Goal: Task Accomplishment & Management: Use online tool/utility

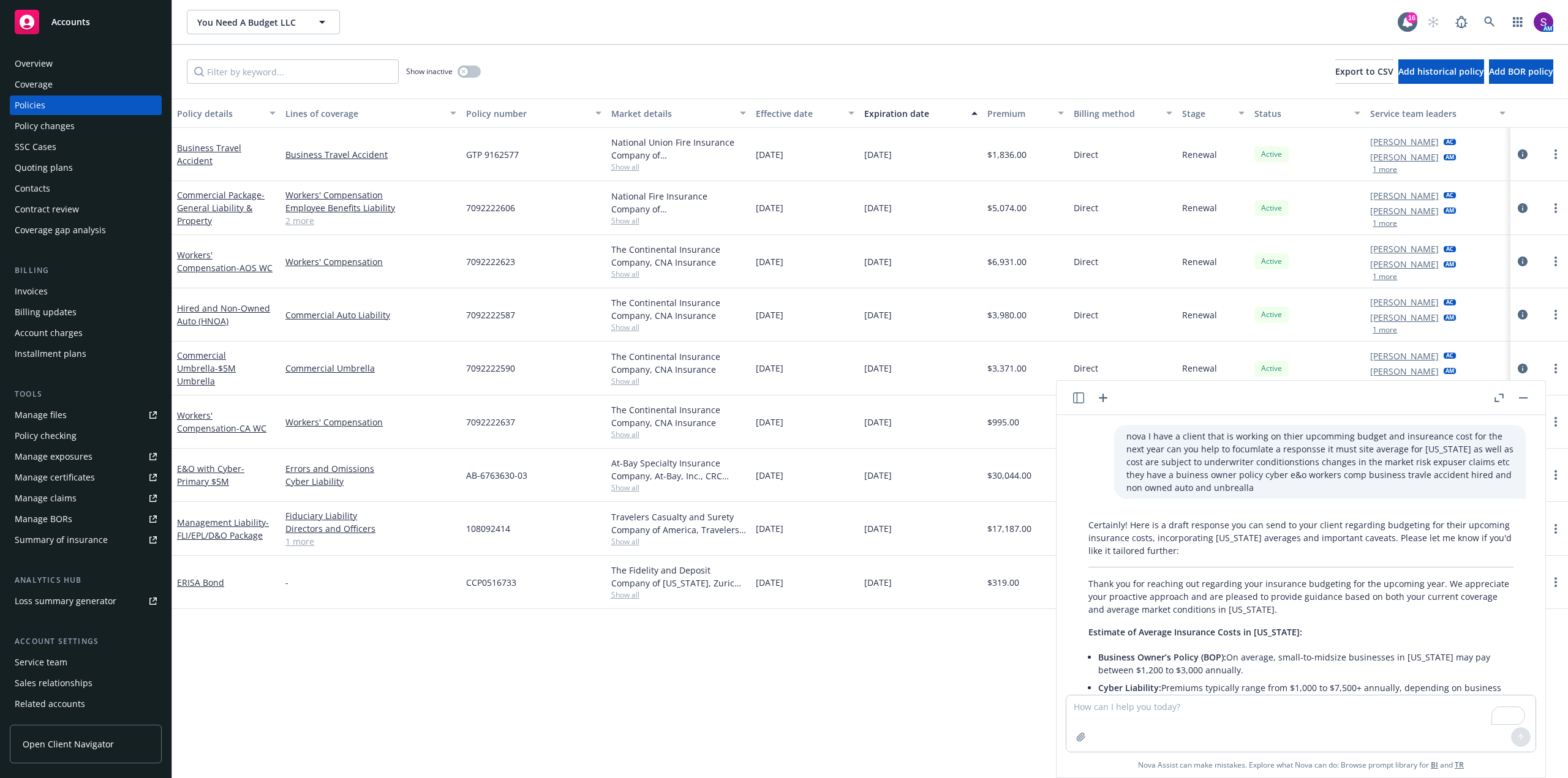
scroll to position [2846, 0]
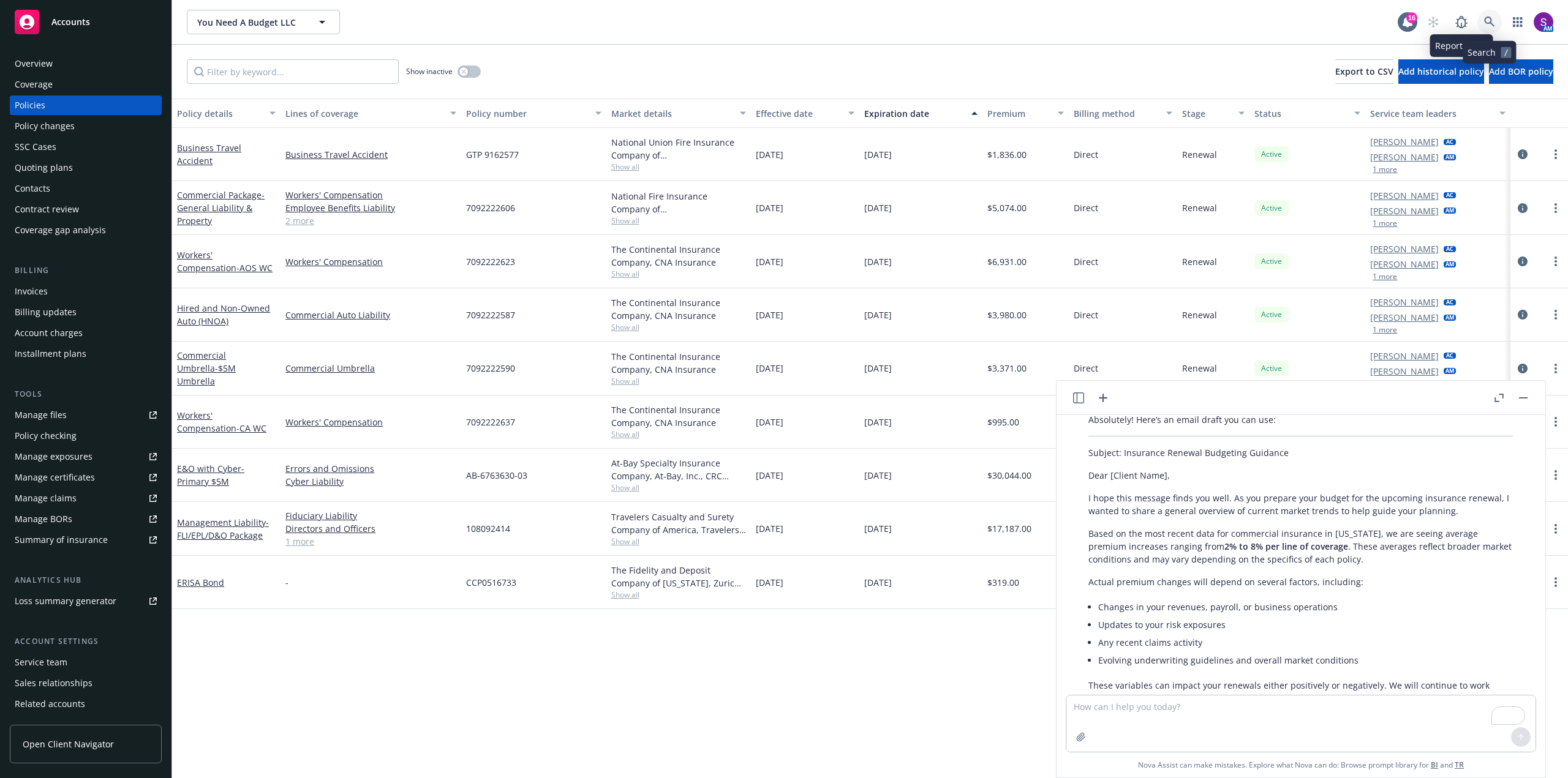
click at [1490, 16] on link at bounding box center [1490, 22] width 25 height 25
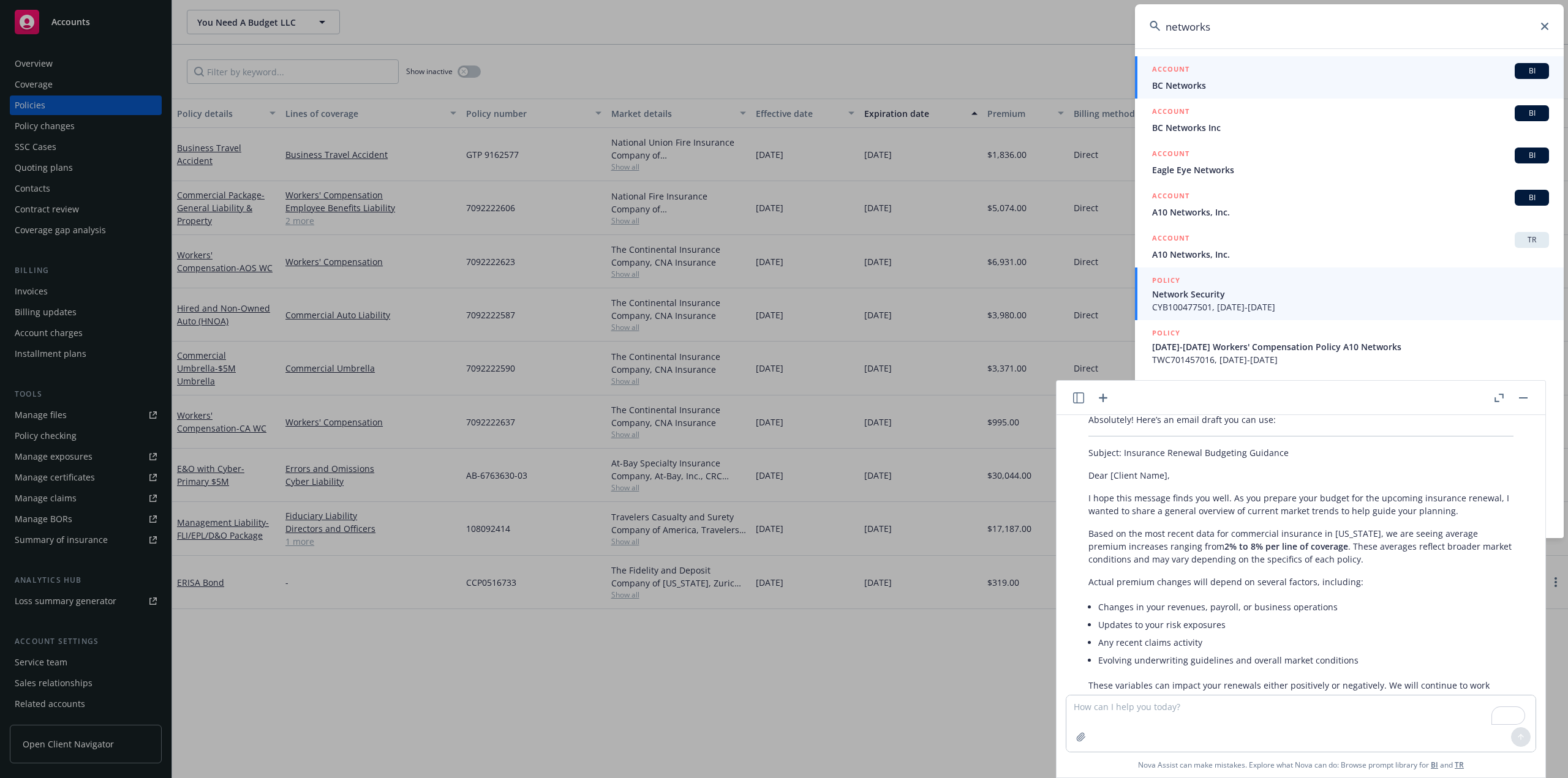
type input "networks"
click at [1209, 300] on span "Network Security" at bounding box center [1350, 294] width 397 height 13
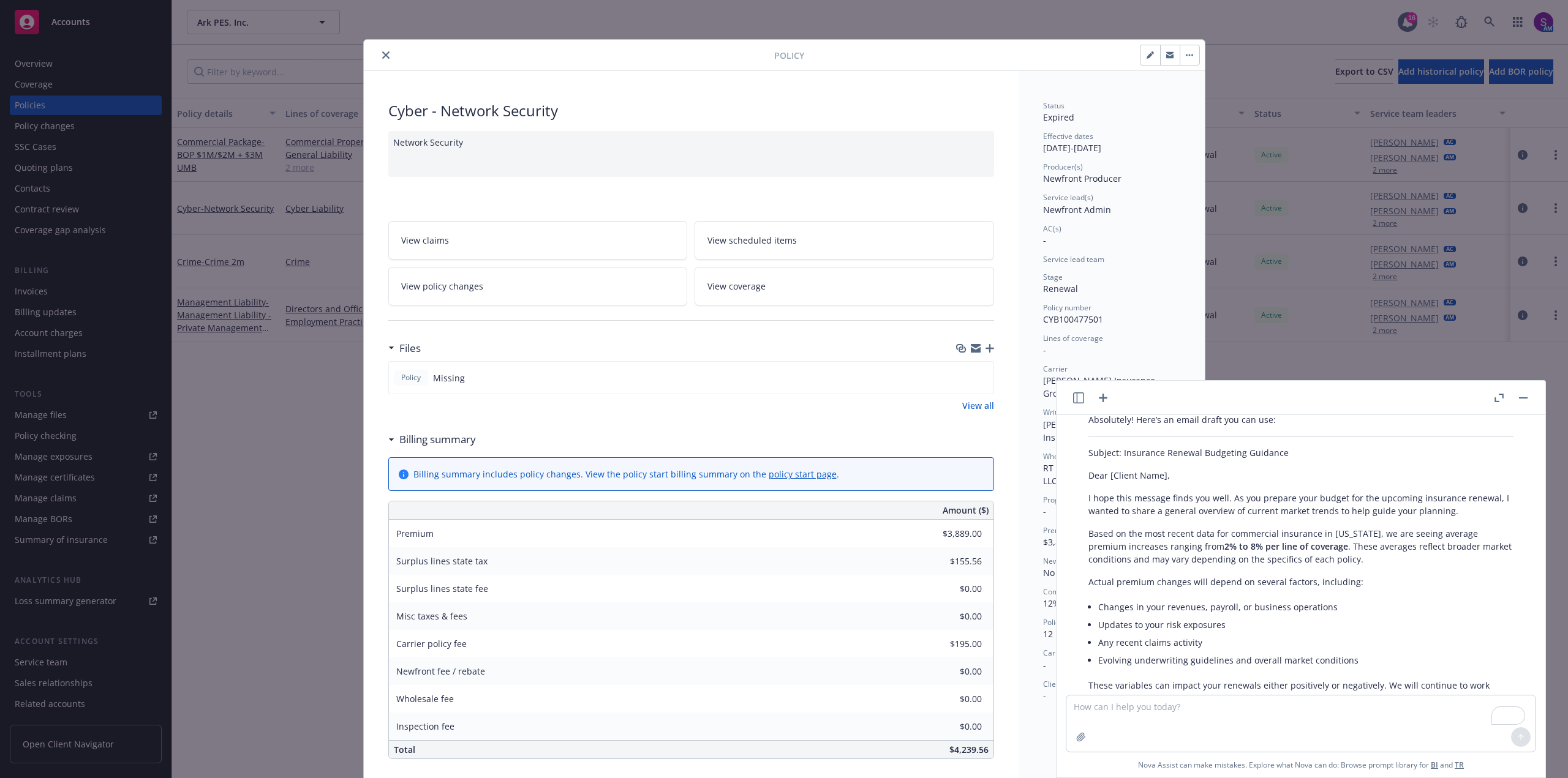
click at [1530, 393] on button at bounding box center [1523, 398] width 14 height 14
drag, startPoint x: 1525, startPoint y: 393, endPoint x: 1507, endPoint y: 397, distance: 18.4
click at [1525, 393] on button "button" at bounding box center [1523, 398] width 14 height 14
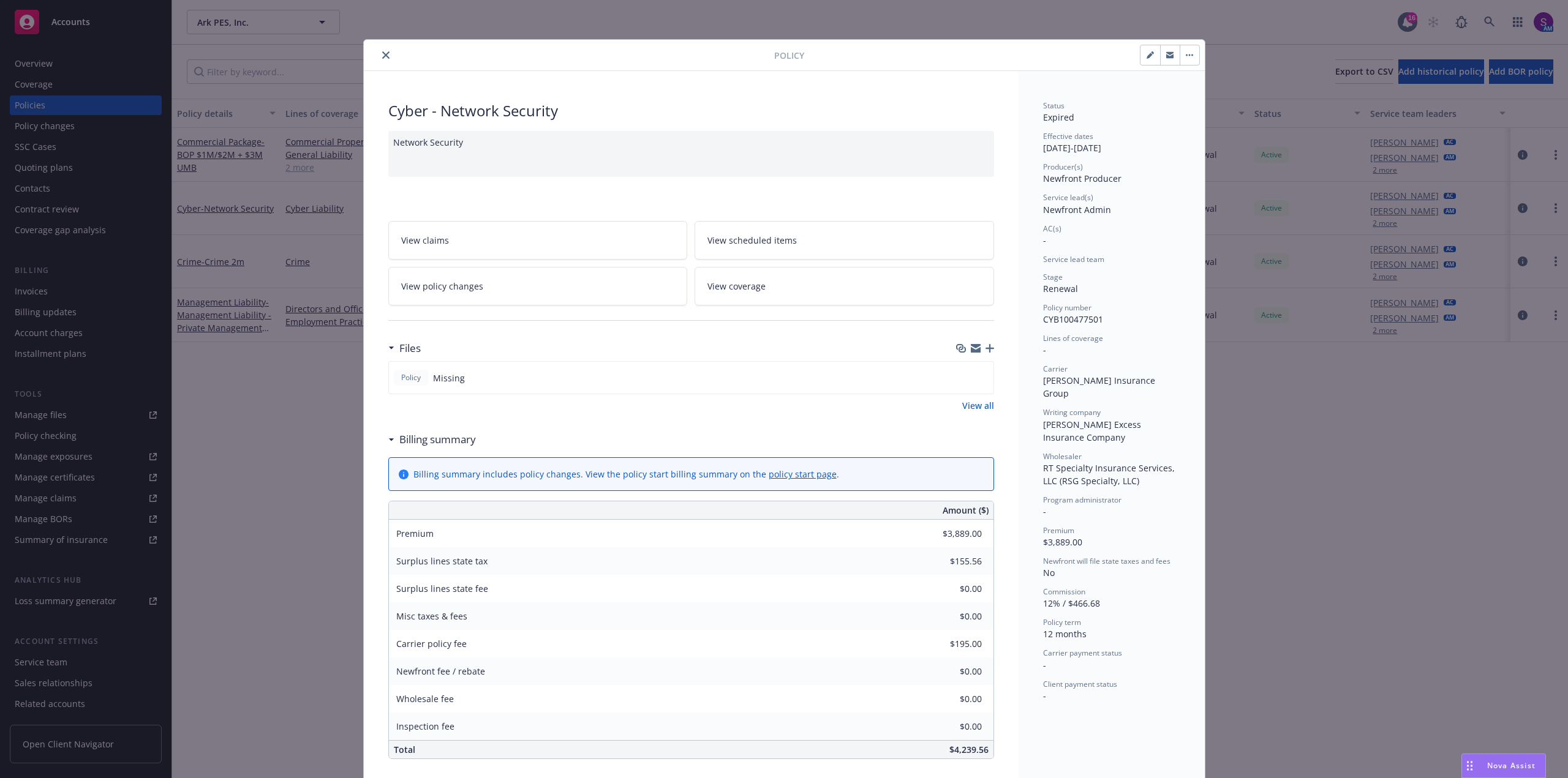
click at [389, 54] on div at bounding box center [571, 55] width 405 height 14
click at [382, 56] on icon "close" at bounding box center [385, 55] width 8 height 8
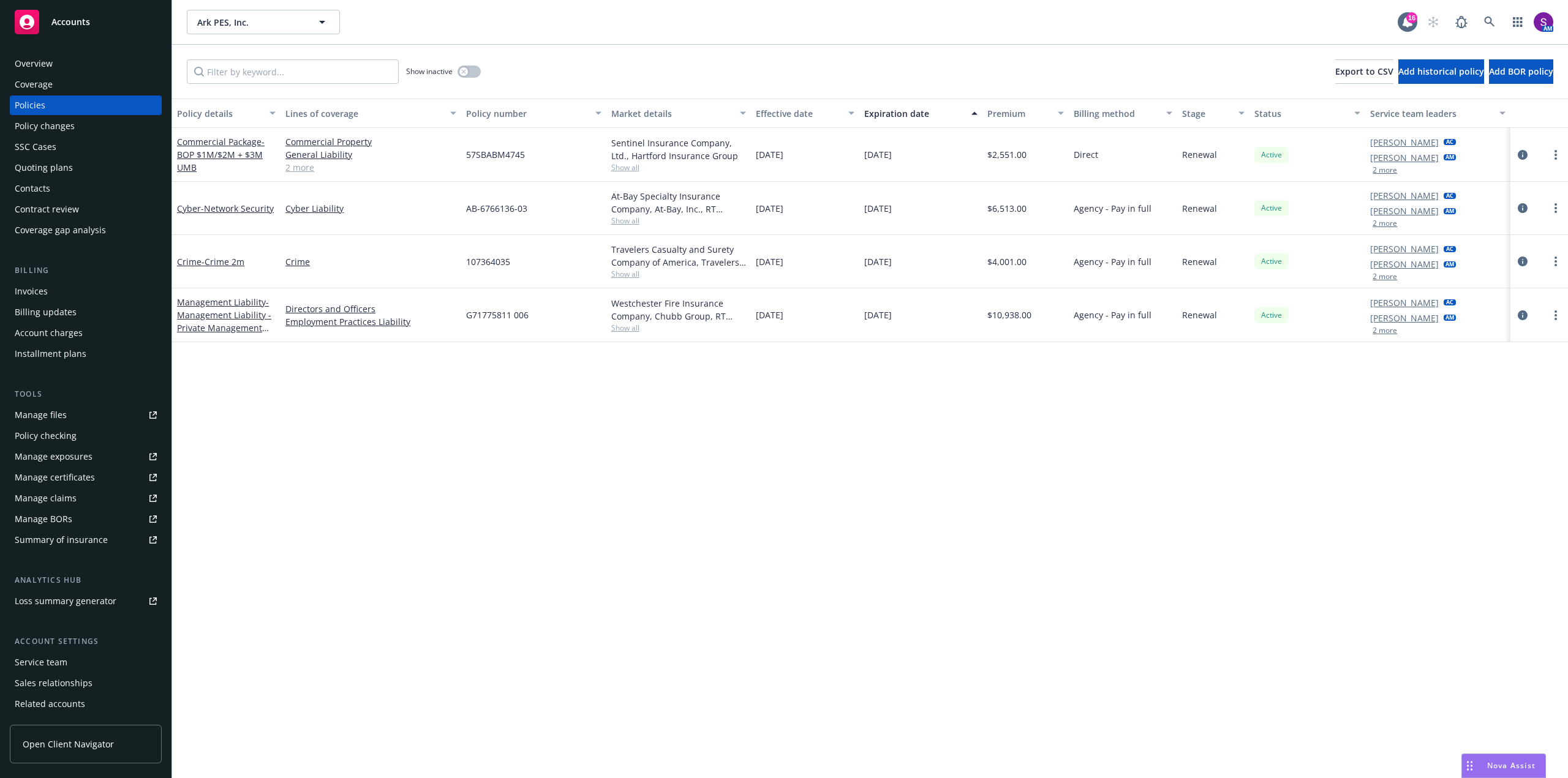
click at [90, 75] on div "Coverage" at bounding box center [85, 84] width 142 height 20
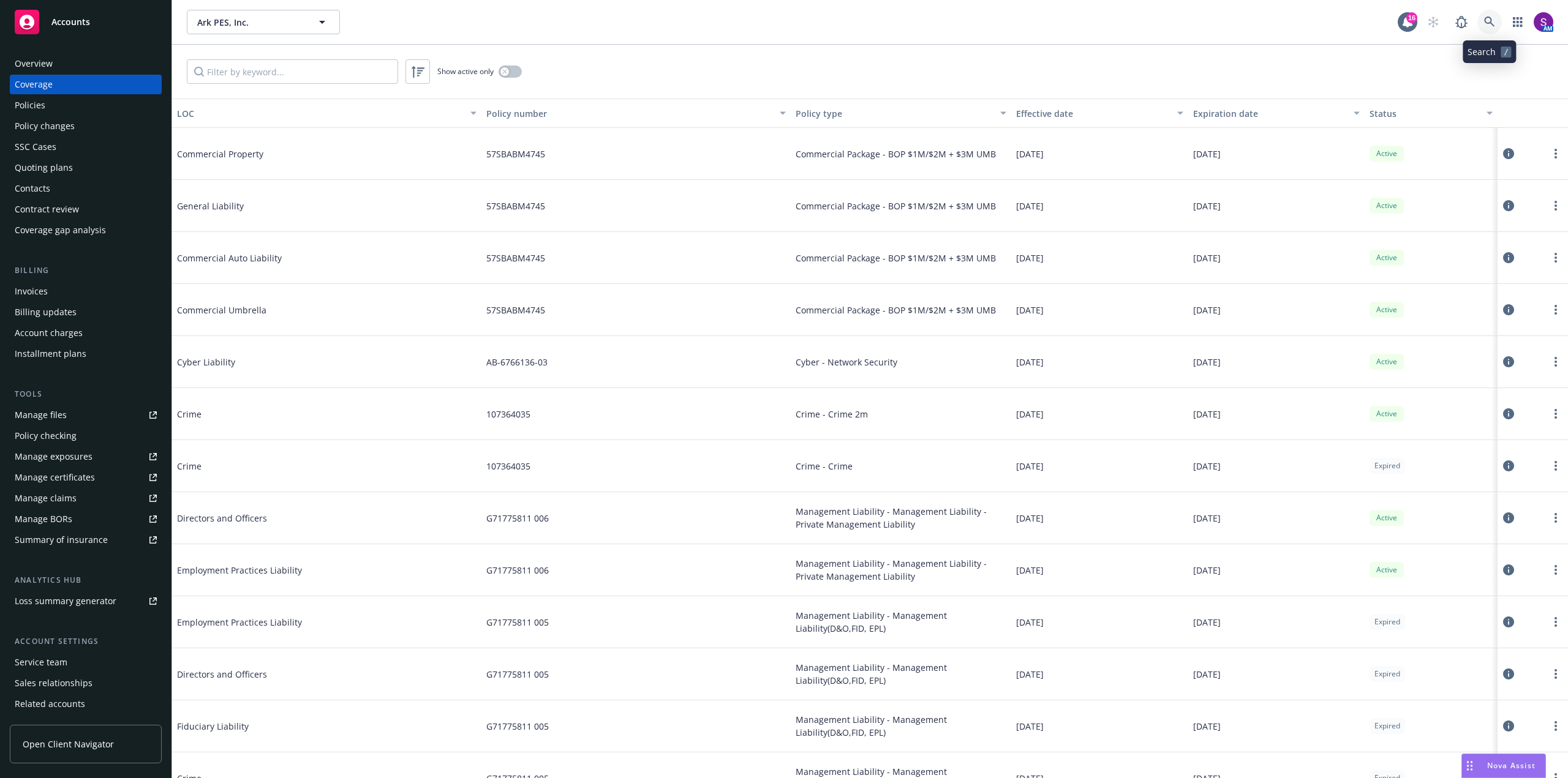
click at [1488, 21] on icon at bounding box center [1490, 22] width 11 height 11
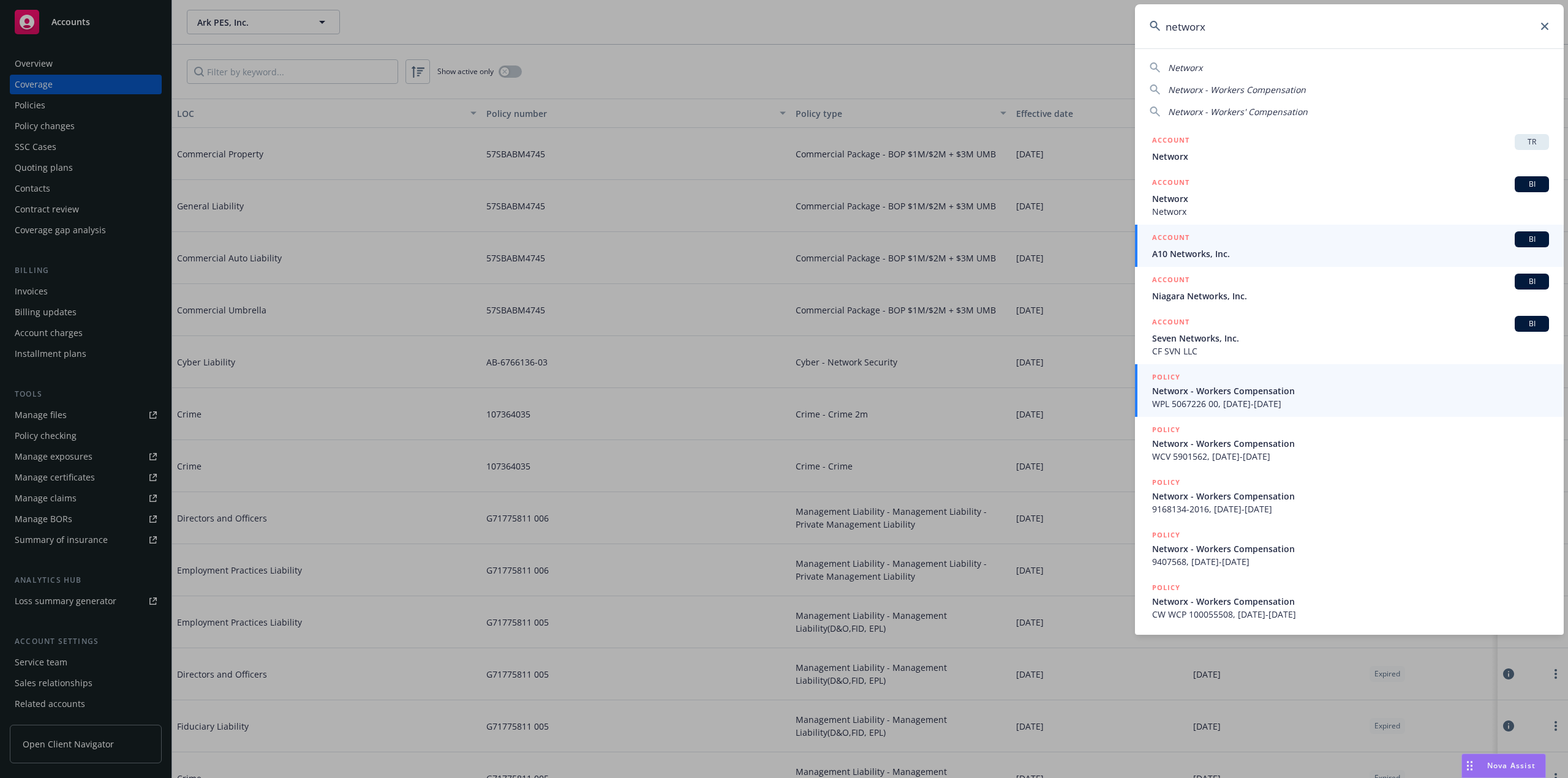
type input "networx"
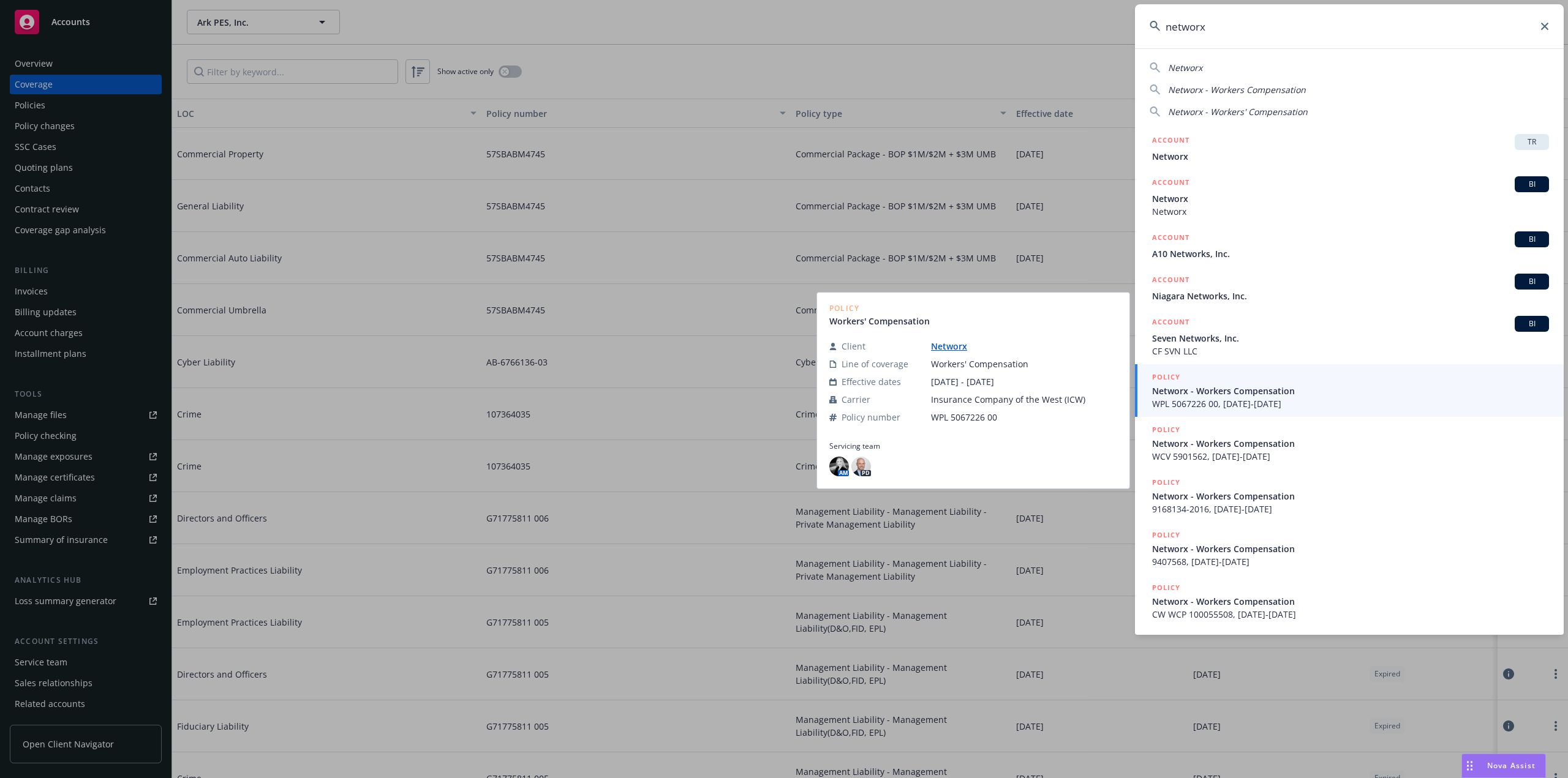
click at [1218, 385] on span "Networx - Workers Compensation" at bounding box center [1350, 391] width 397 height 13
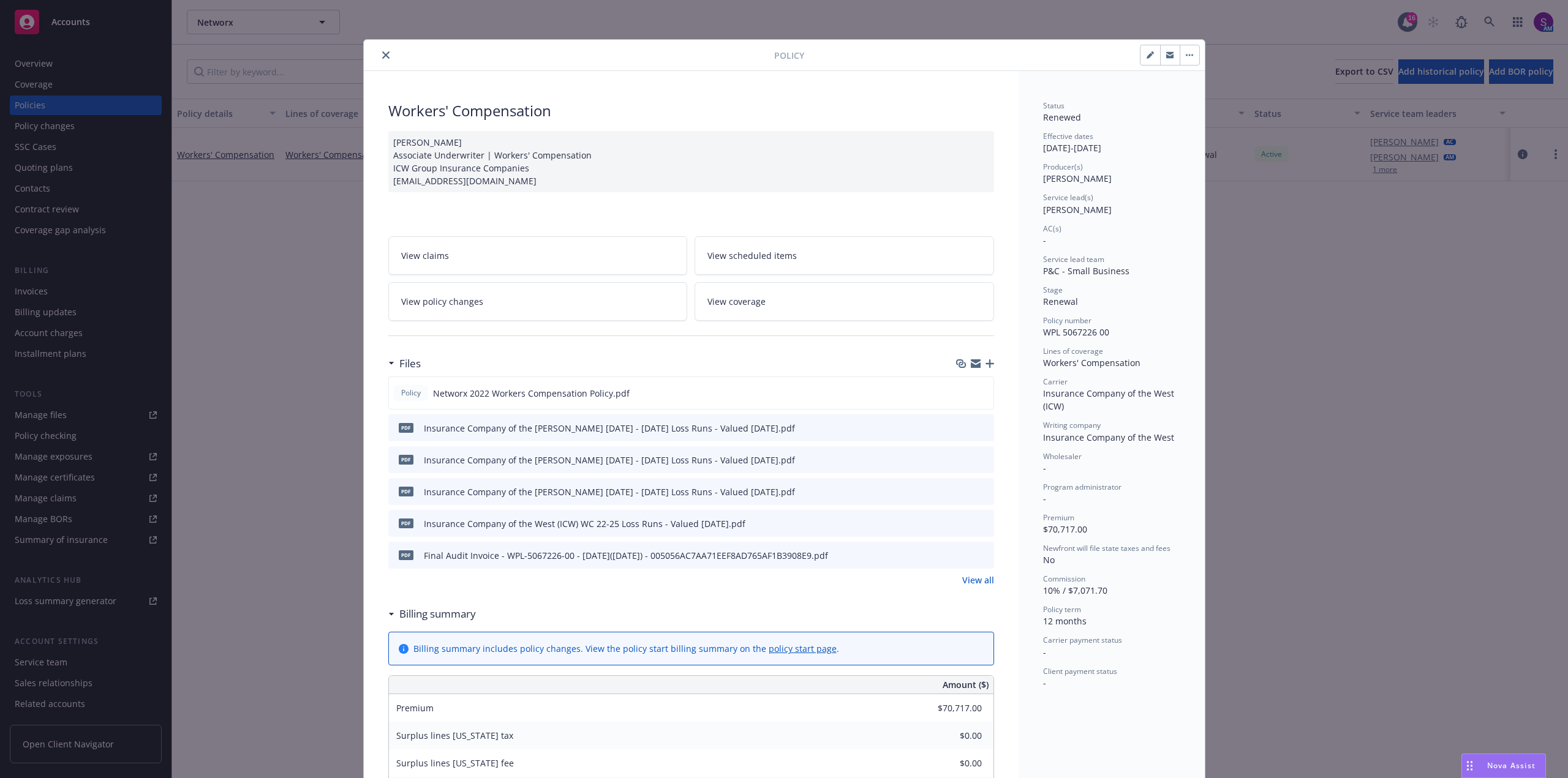
click at [378, 57] on button "close" at bounding box center [385, 55] width 14 height 14
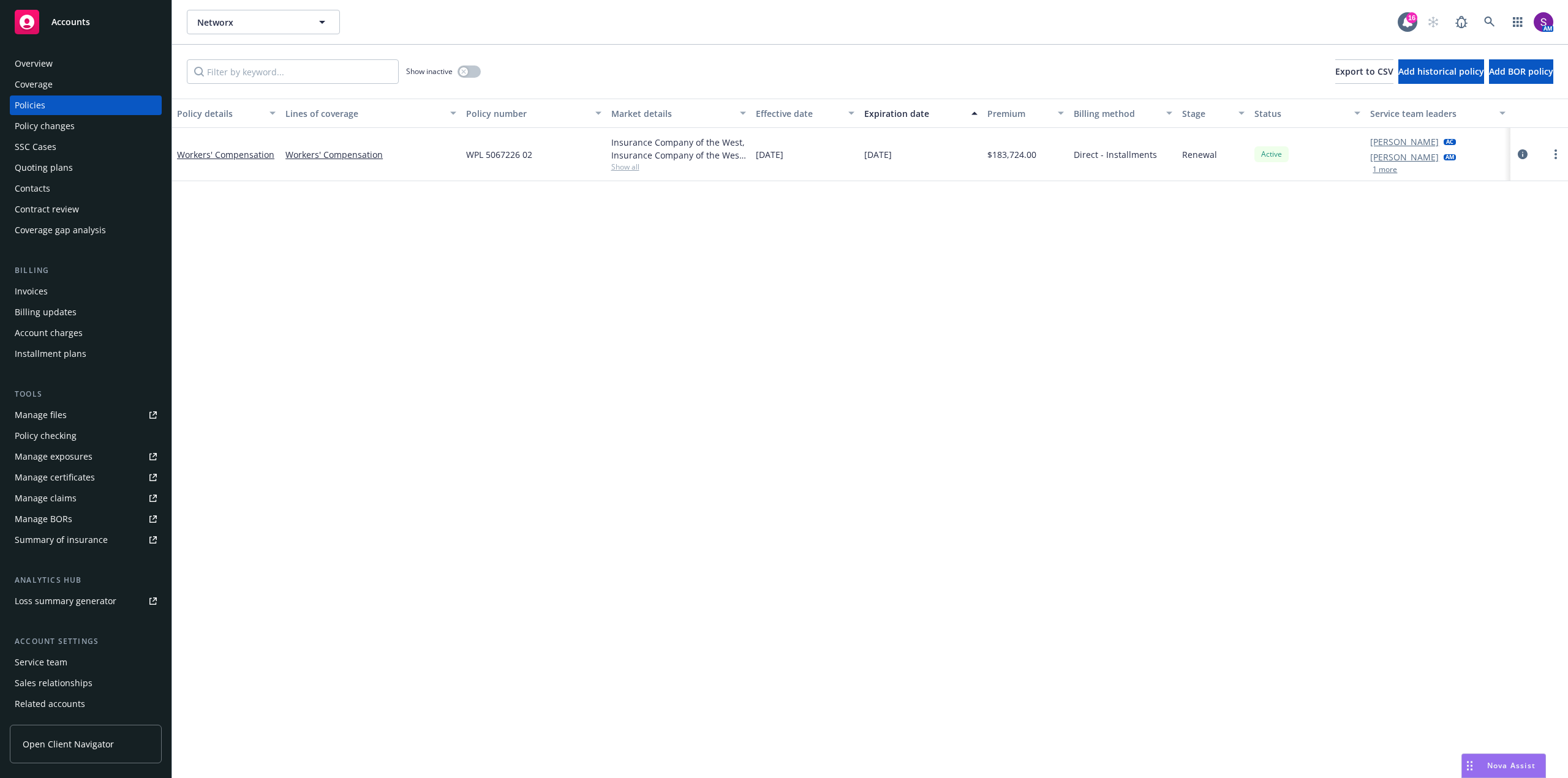
click at [54, 173] on div "Quoting plans" at bounding box center [43, 168] width 58 height 20
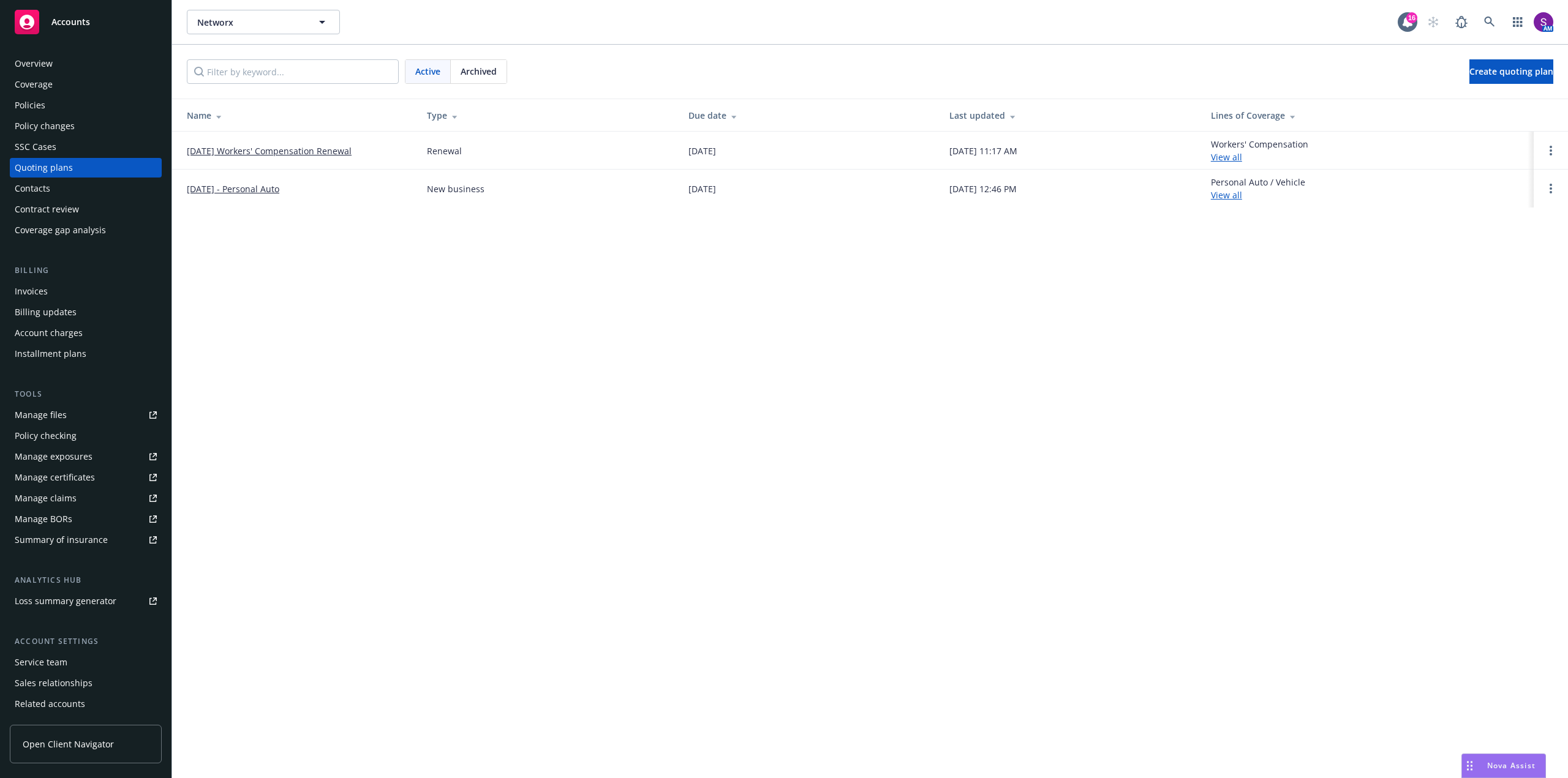
click at [323, 150] on link "[DATE] Workers' Compensation Renewal" at bounding box center [269, 150] width 165 height 13
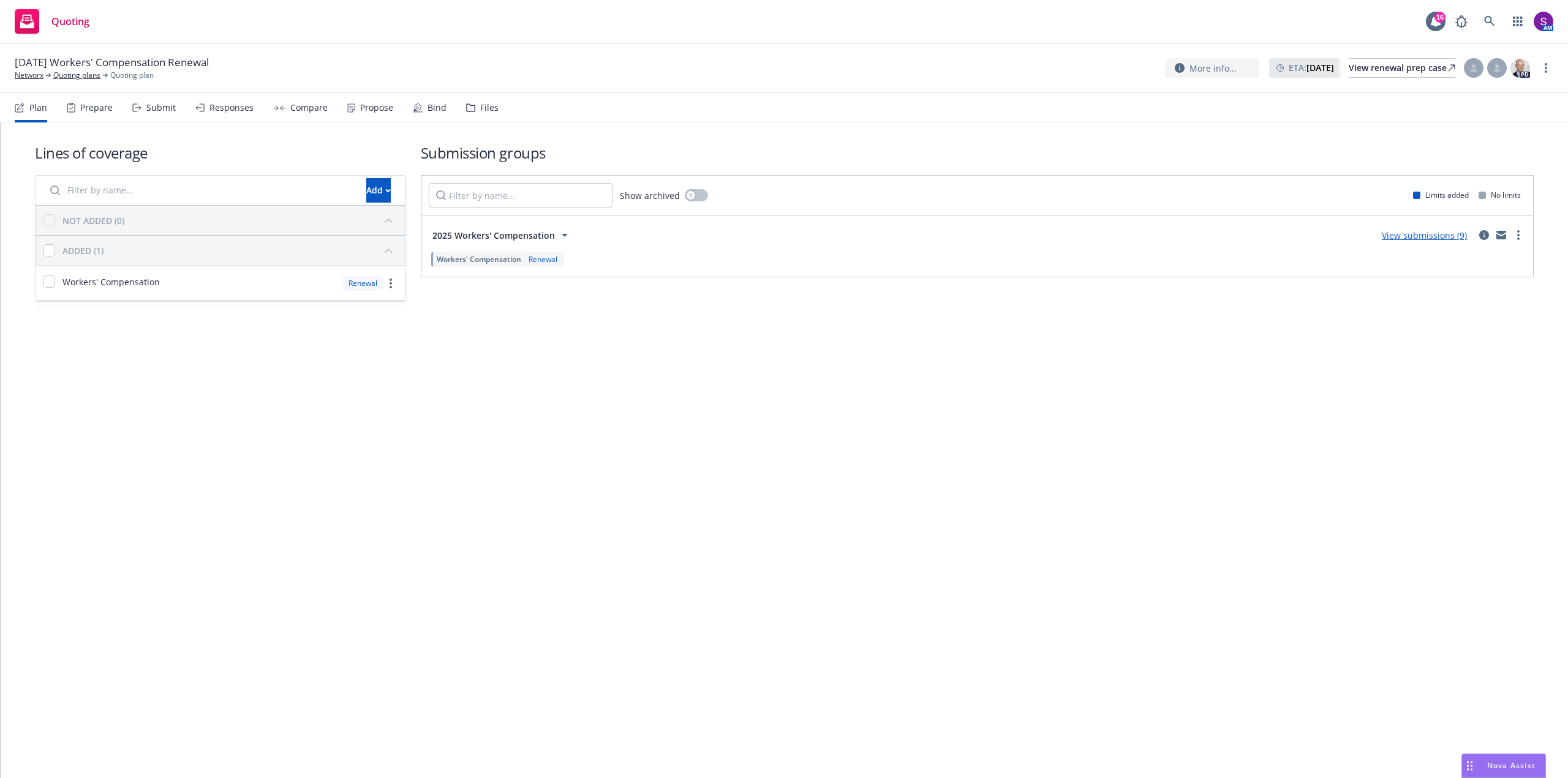
click at [360, 110] on div "Propose" at bounding box center [376, 108] width 33 height 10
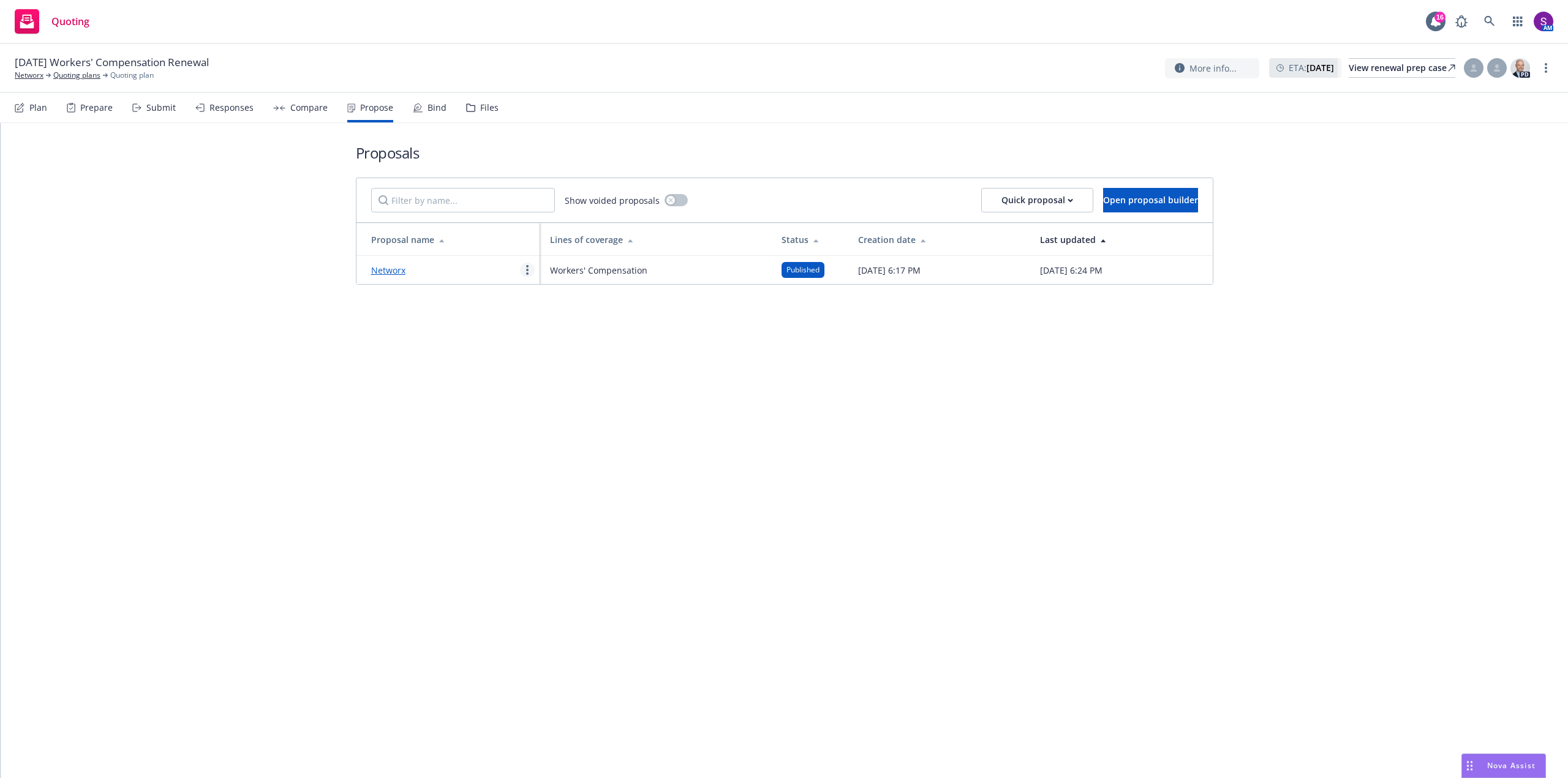
click at [526, 272] on icon "more" at bounding box center [527, 270] width 3 height 10
click at [568, 347] on span "Log client response" at bounding box center [575, 348] width 109 height 12
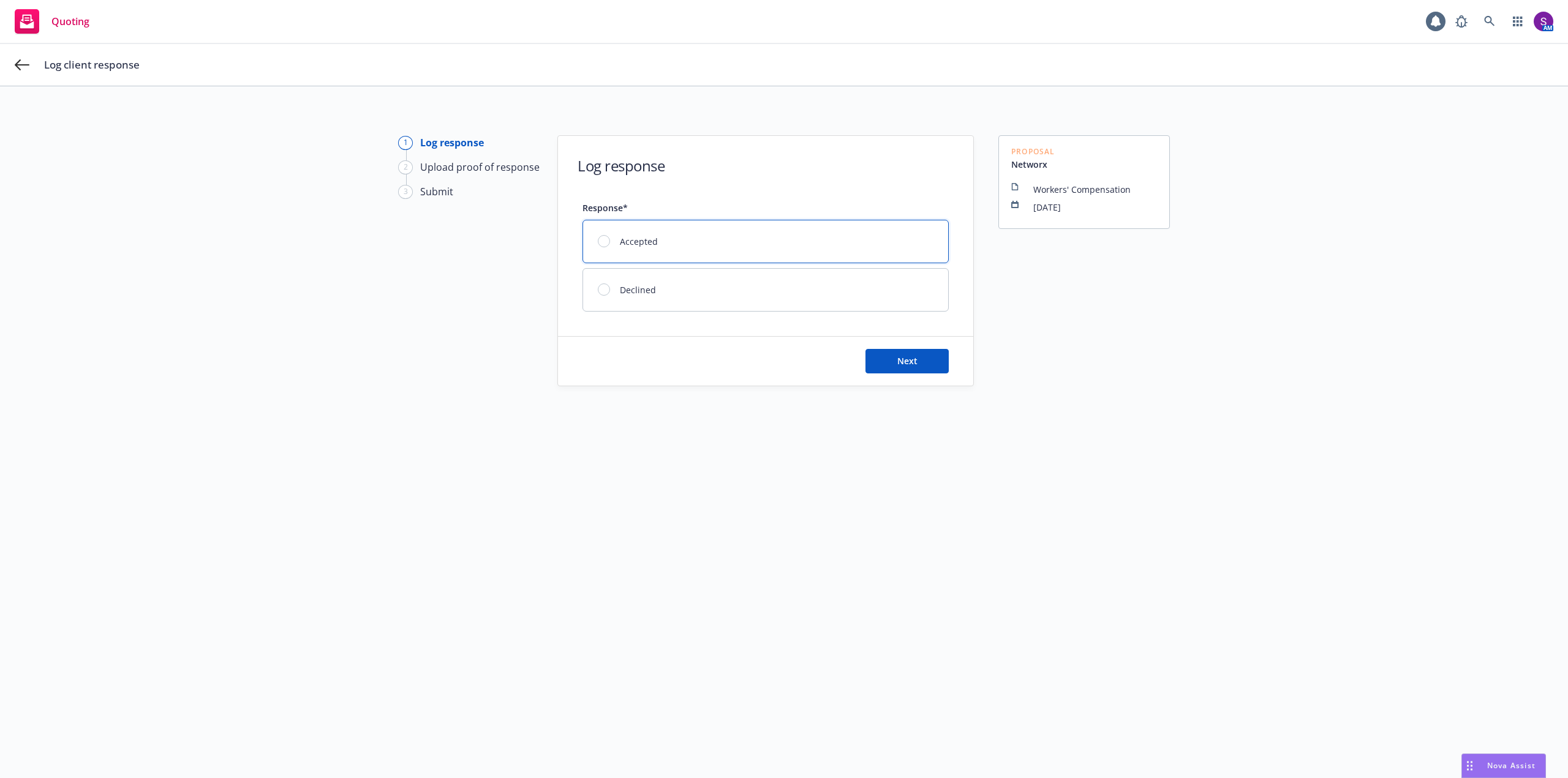
click at [599, 240] on div at bounding box center [604, 241] width 12 height 12
click at [900, 362] on span "Next" at bounding box center [907, 361] width 20 height 12
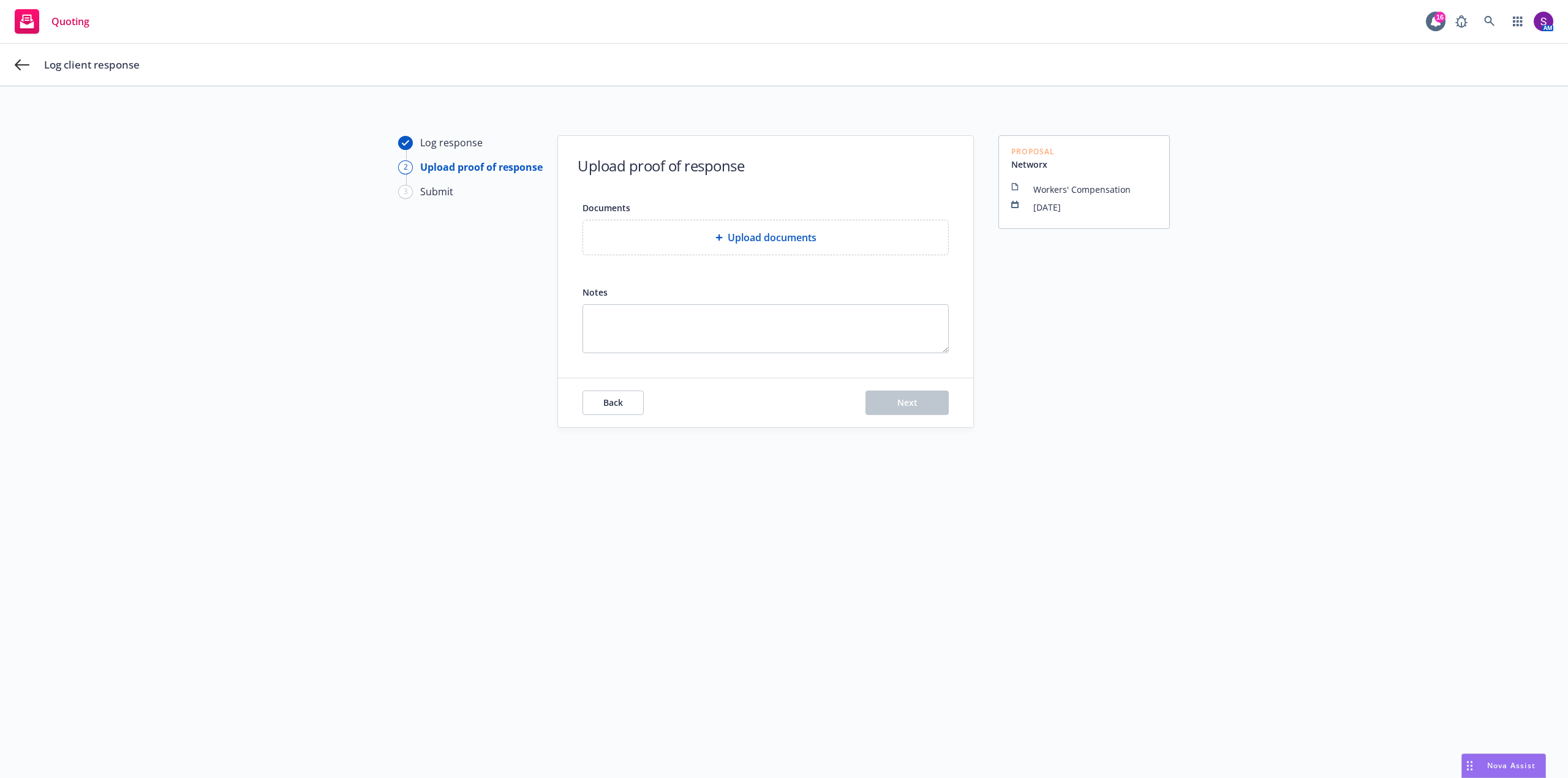
click at [677, 236] on div "Upload documents" at bounding box center [765, 237] width 345 height 14
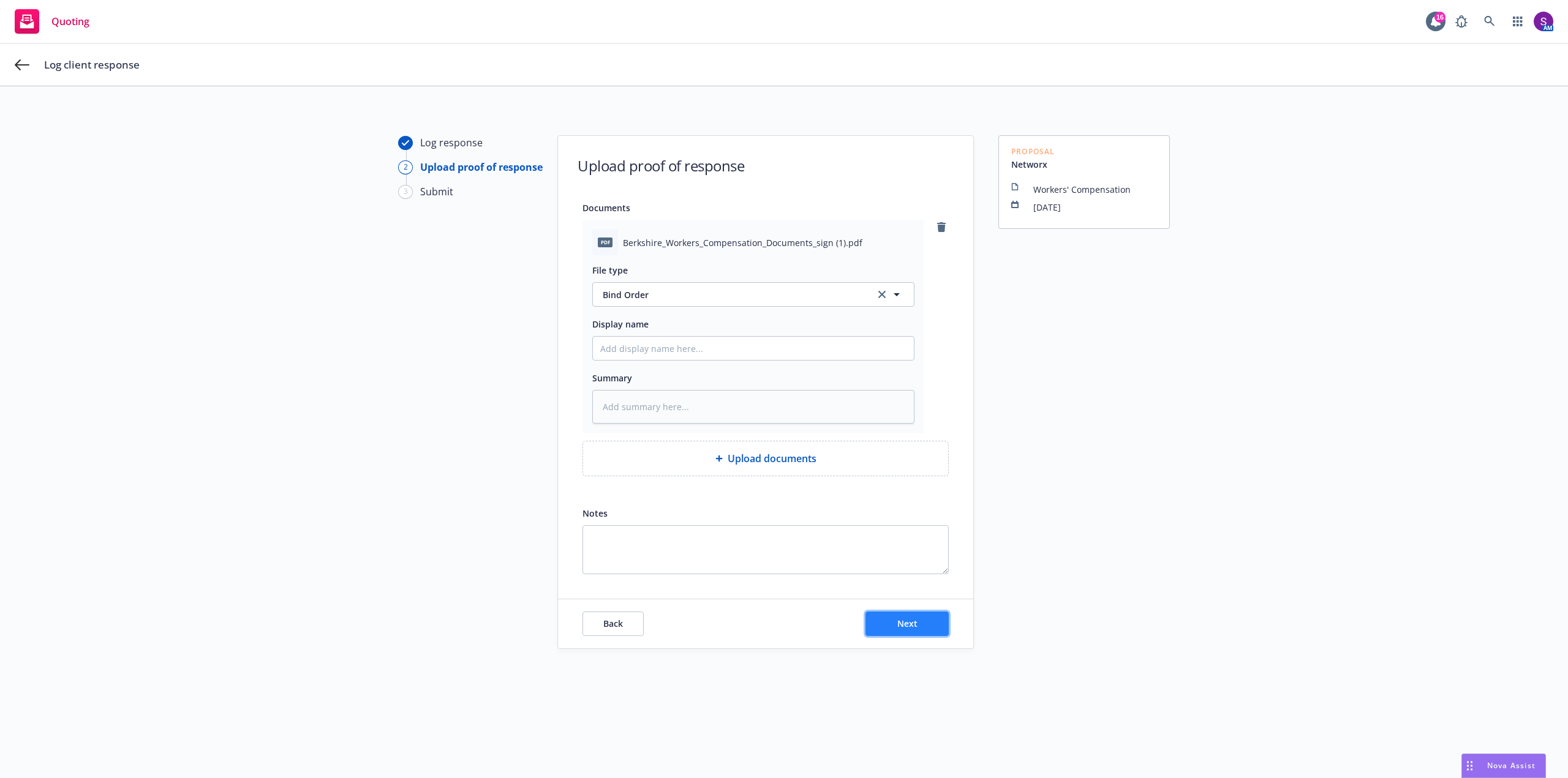
click at [913, 630] on button "Next" at bounding box center [907, 624] width 83 height 25
type textarea "x"
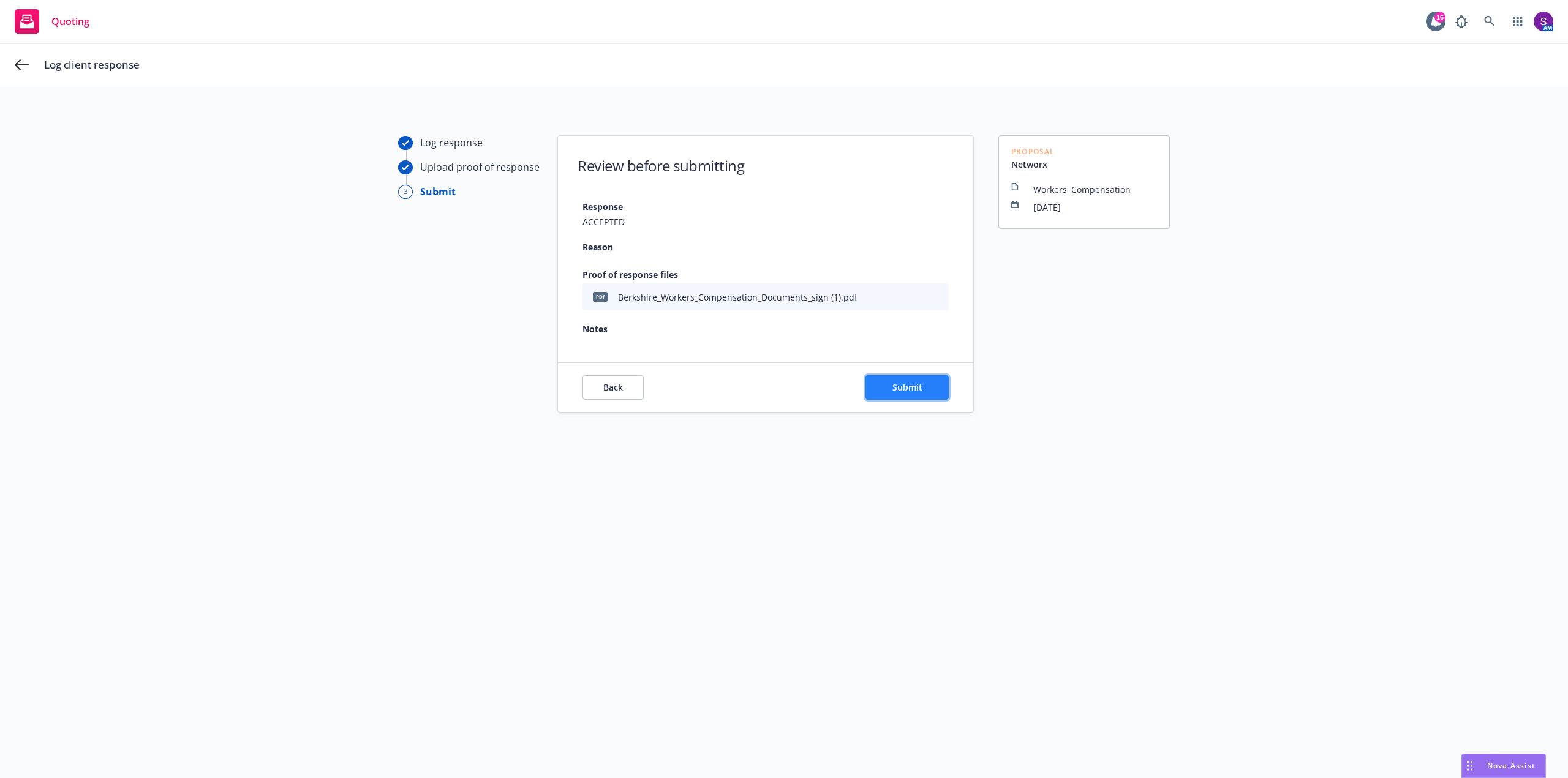
click at [902, 389] on span "Submit" at bounding box center [907, 387] width 30 height 12
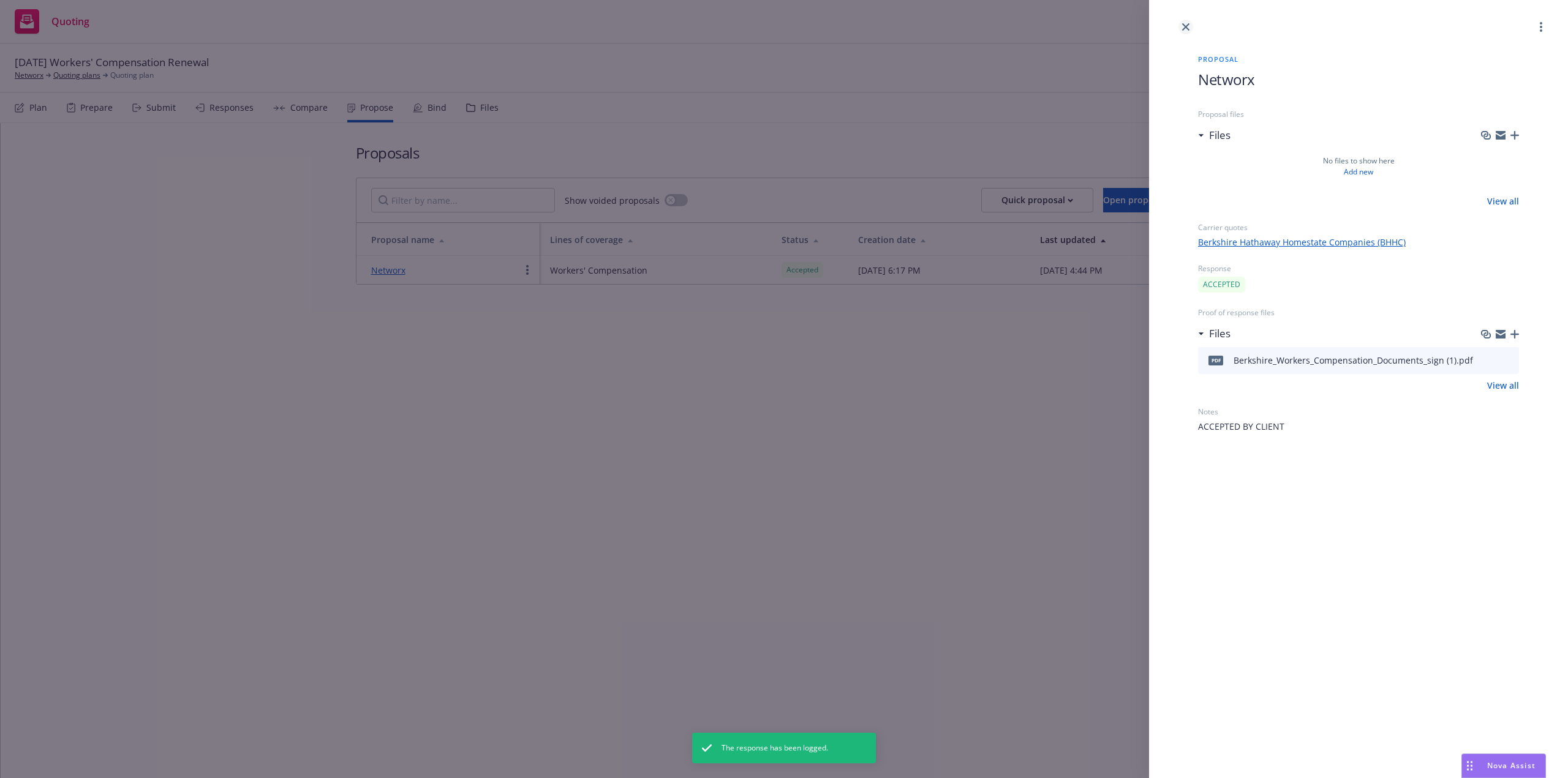
click at [1188, 27] on icon "close" at bounding box center [1185, 27] width 8 height 8
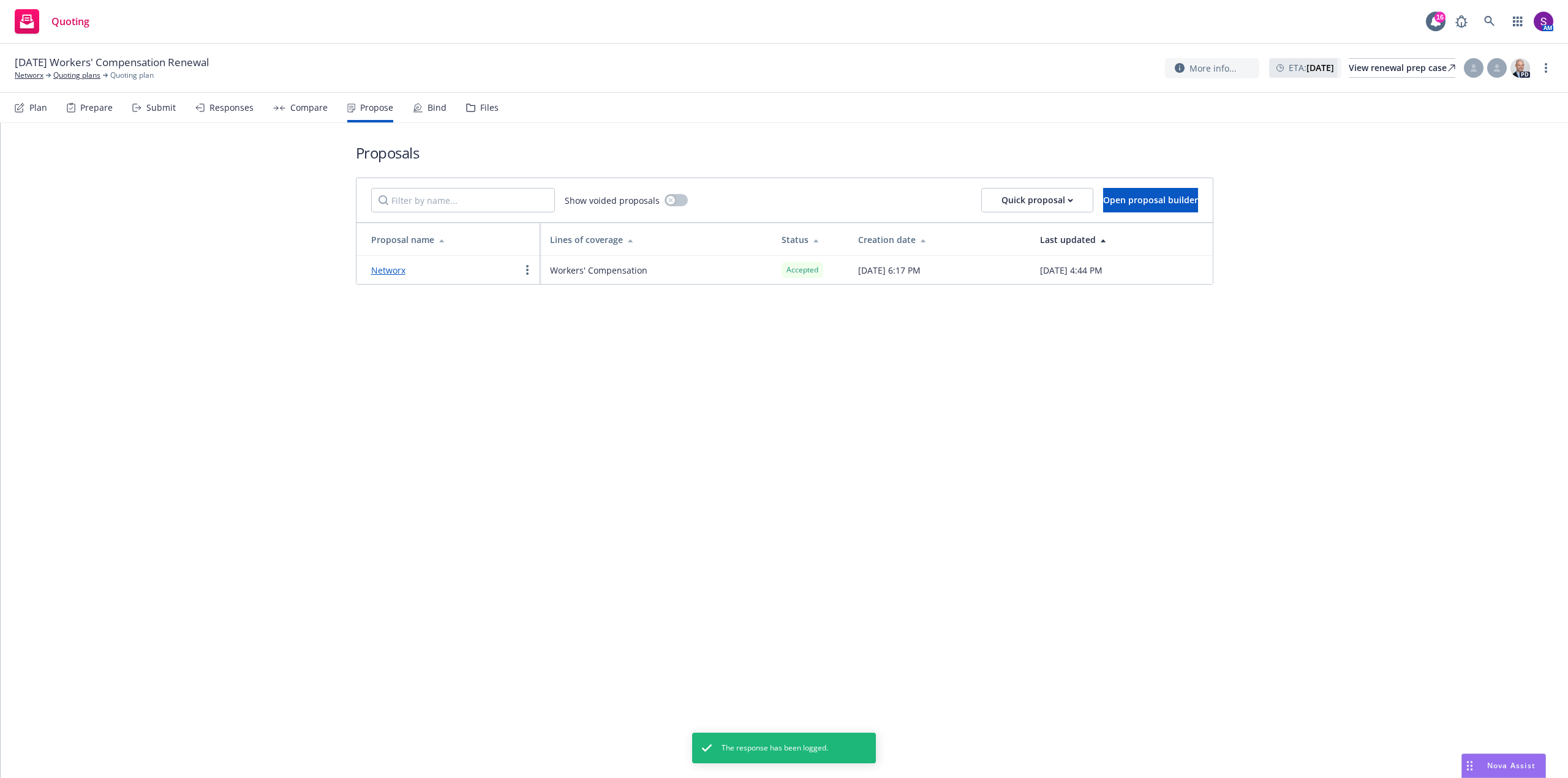
click at [428, 103] on div "Bind" at bounding box center [437, 108] width 19 height 10
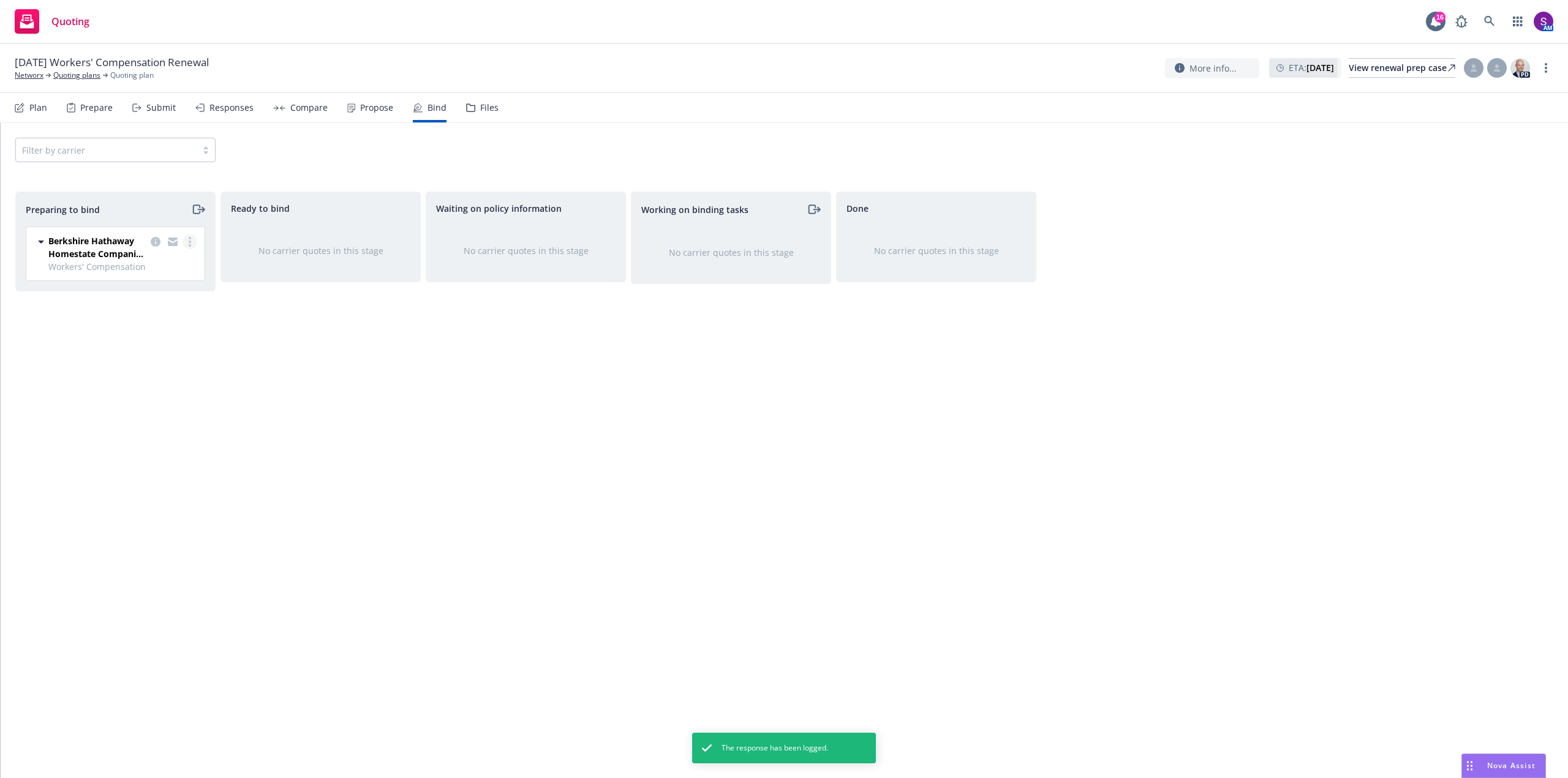
click at [190, 247] on link "more" at bounding box center [190, 242] width 14 height 14
click at [176, 263] on span "Complete preparation" at bounding box center [136, 266] width 120 height 12
click at [397, 245] on link "more" at bounding box center [394, 240] width 14 height 14
click at [386, 268] on link "Log bind order" at bounding box center [346, 265] width 111 height 25
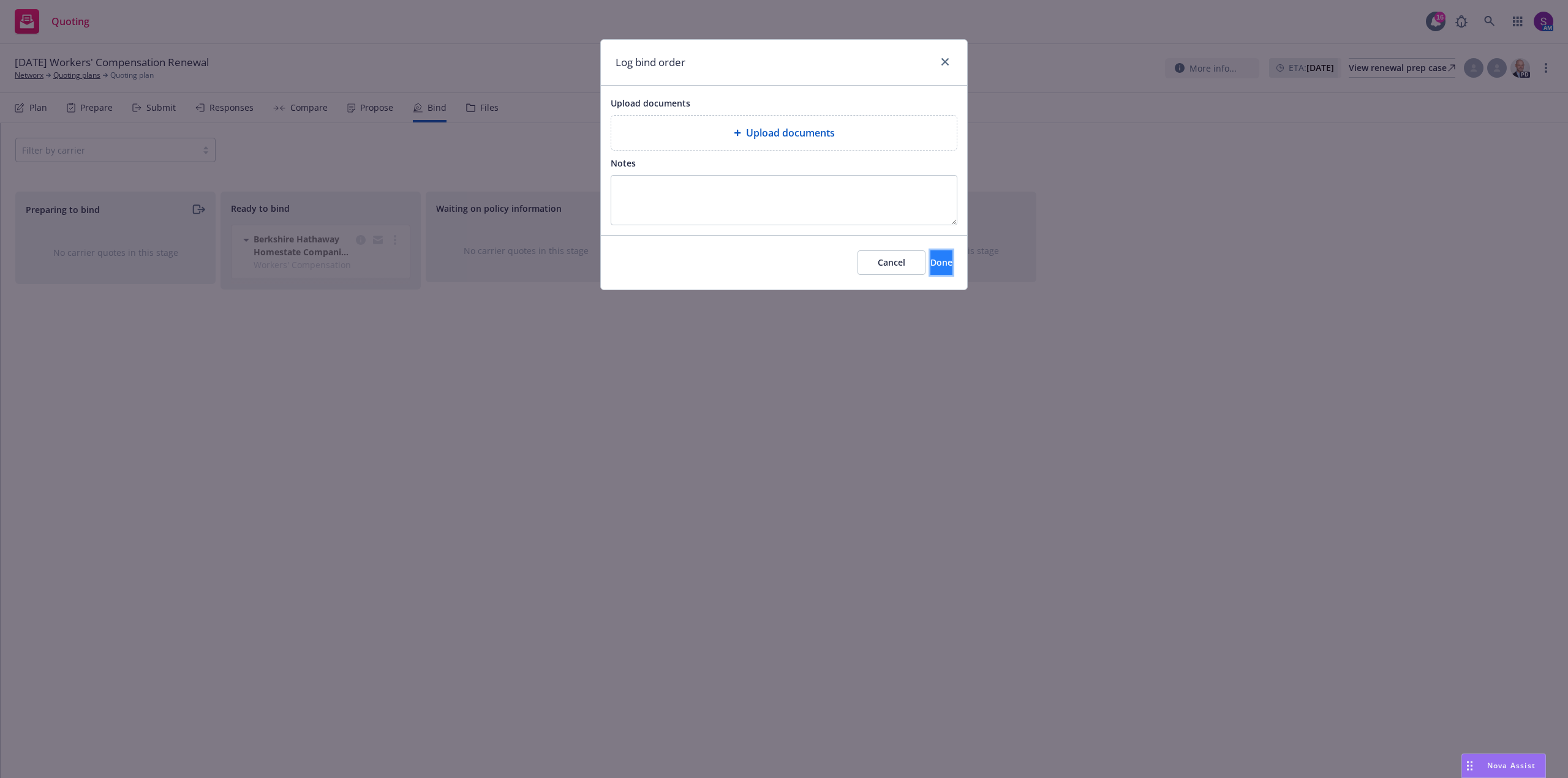
click at [930, 265] on span "Done" at bounding box center [941, 262] width 22 height 12
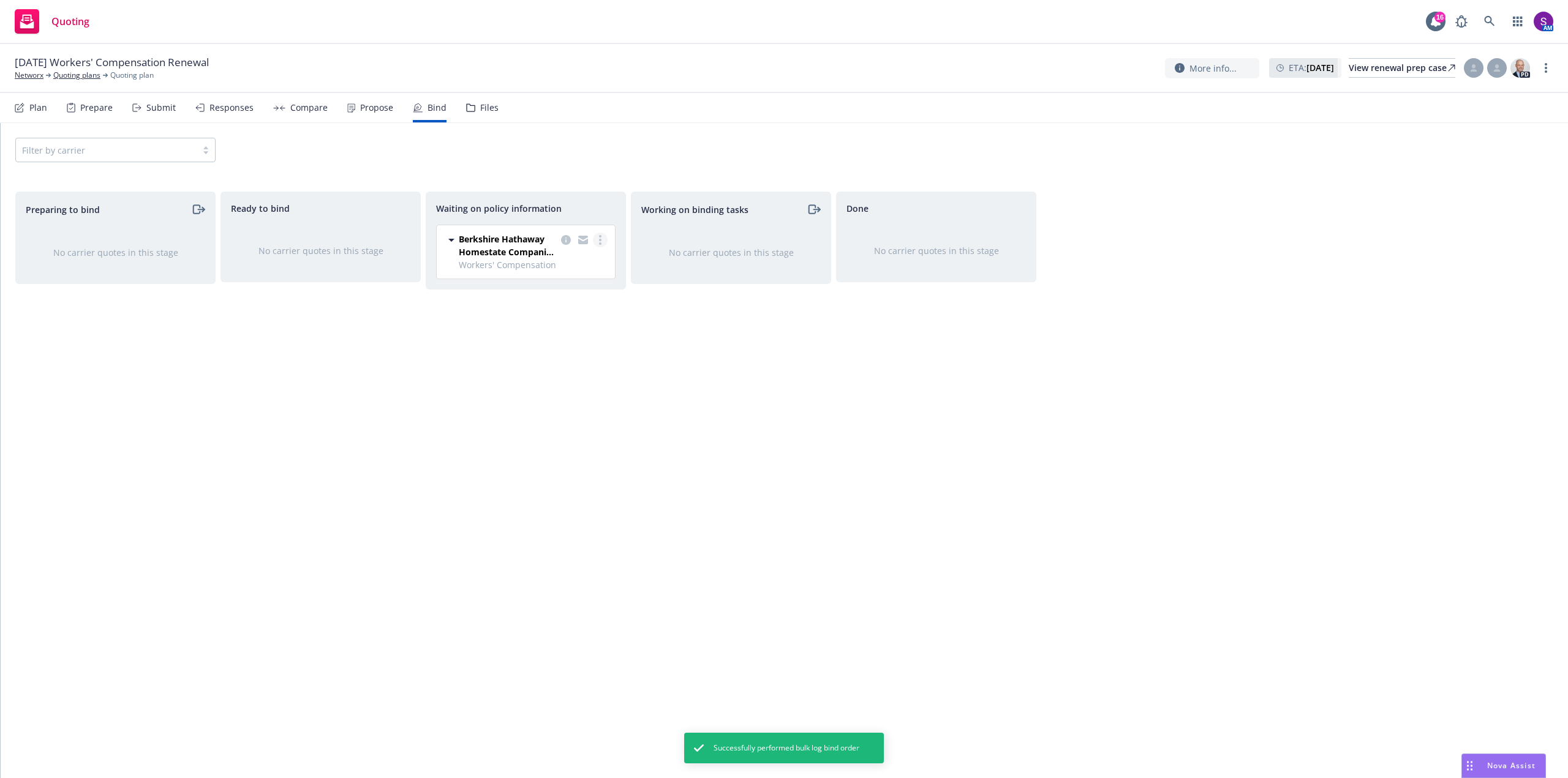
click at [602, 237] on link "more" at bounding box center [600, 240] width 14 height 14
click at [573, 267] on span "Create policies" at bounding box center [541, 264] width 90 height 12
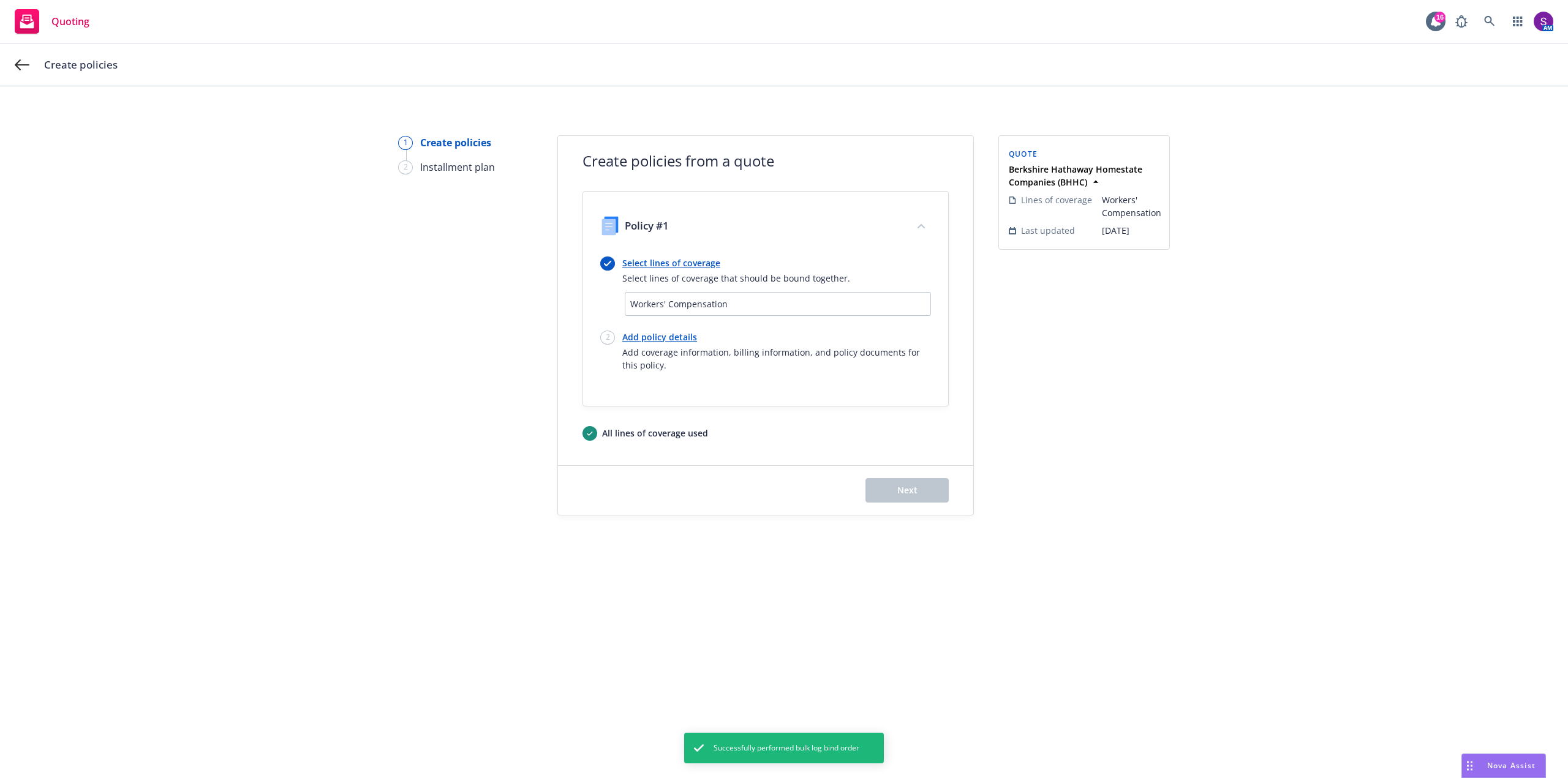
click at [664, 264] on link "Select lines of coverage" at bounding box center [736, 263] width 228 height 13
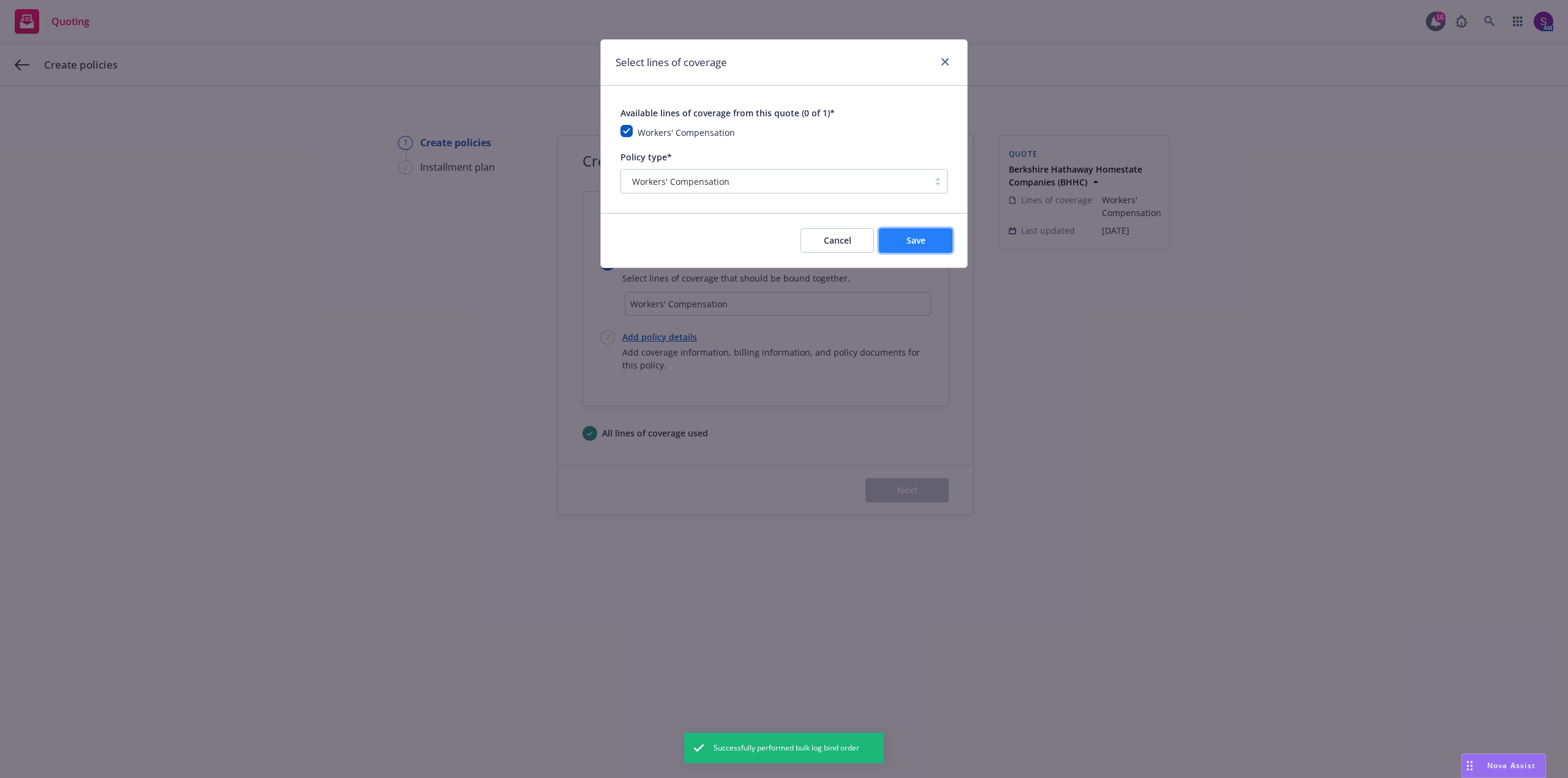
click at [932, 246] on button "Save" at bounding box center [916, 241] width 73 height 25
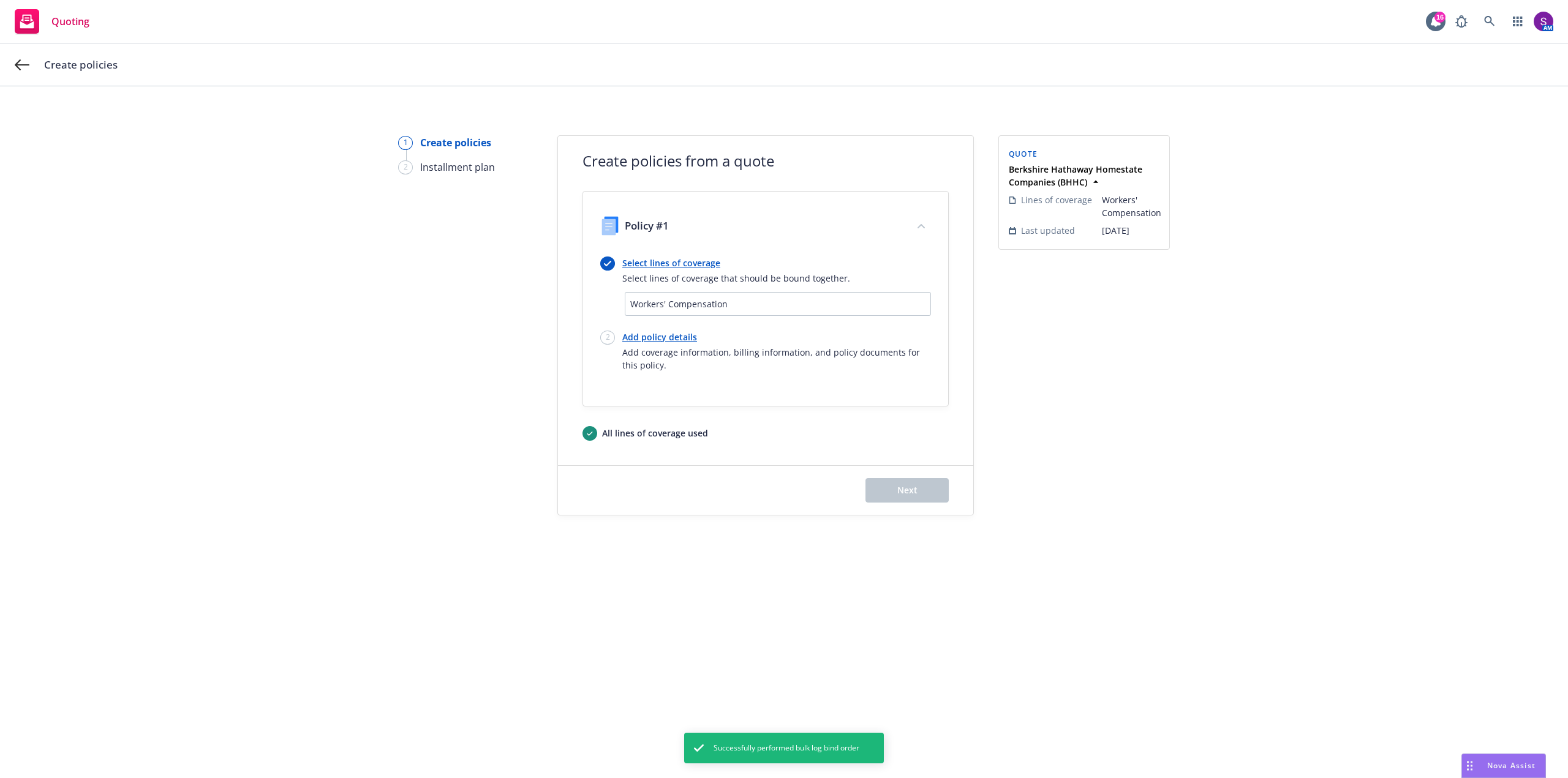
click at [675, 334] on link "Add policy details" at bounding box center [776, 337] width 308 height 13
select select "12"
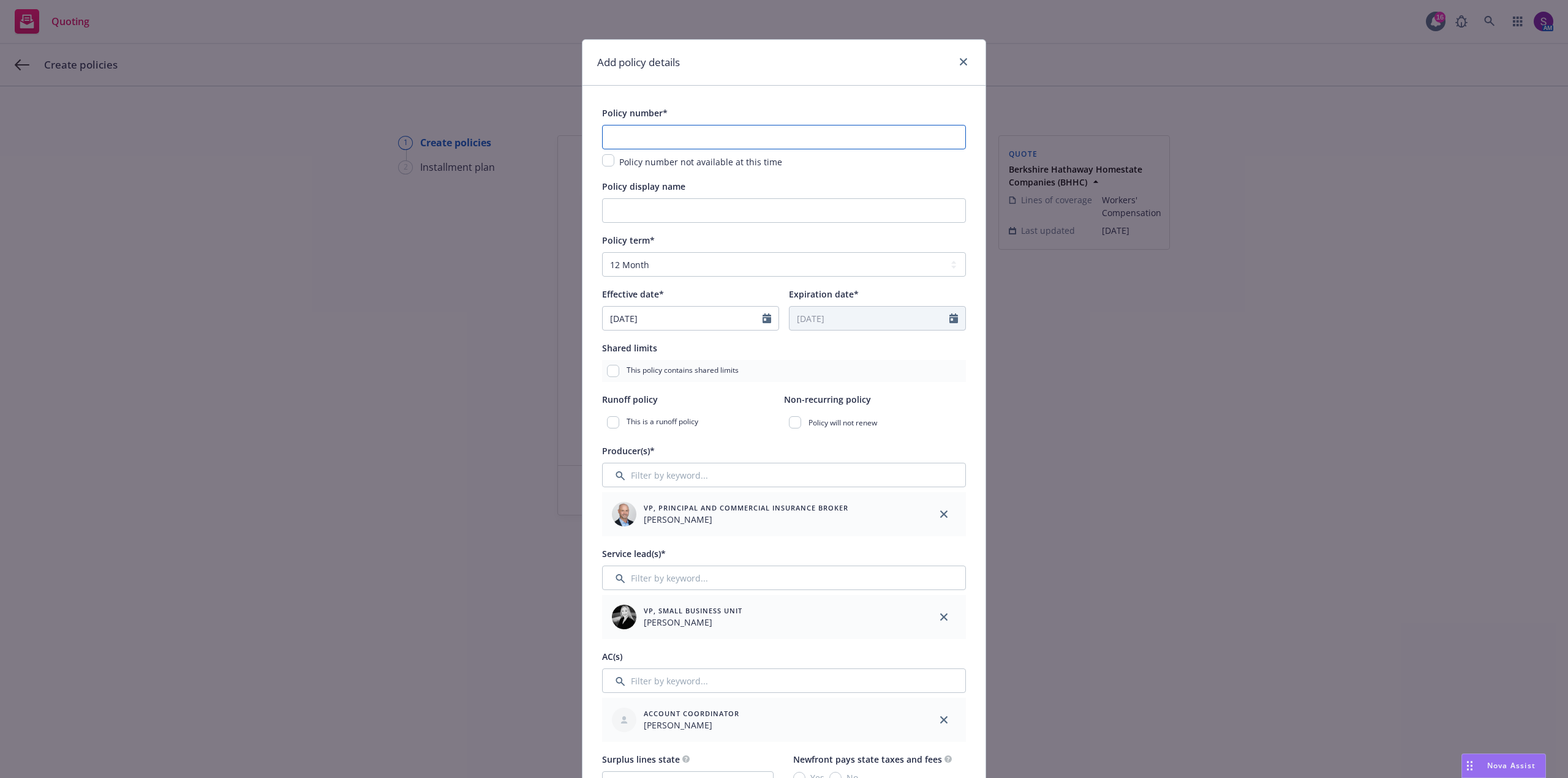
click at [636, 139] on input "text" at bounding box center [784, 137] width 364 height 25
click at [616, 135] on input "text" at bounding box center [784, 137] width 364 height 25
paste input "NEWC620153,"
type input "NEWC620153"
click at [641, 211] on input "Policy display name" at bounding box center [784, 211] width 364 height 25
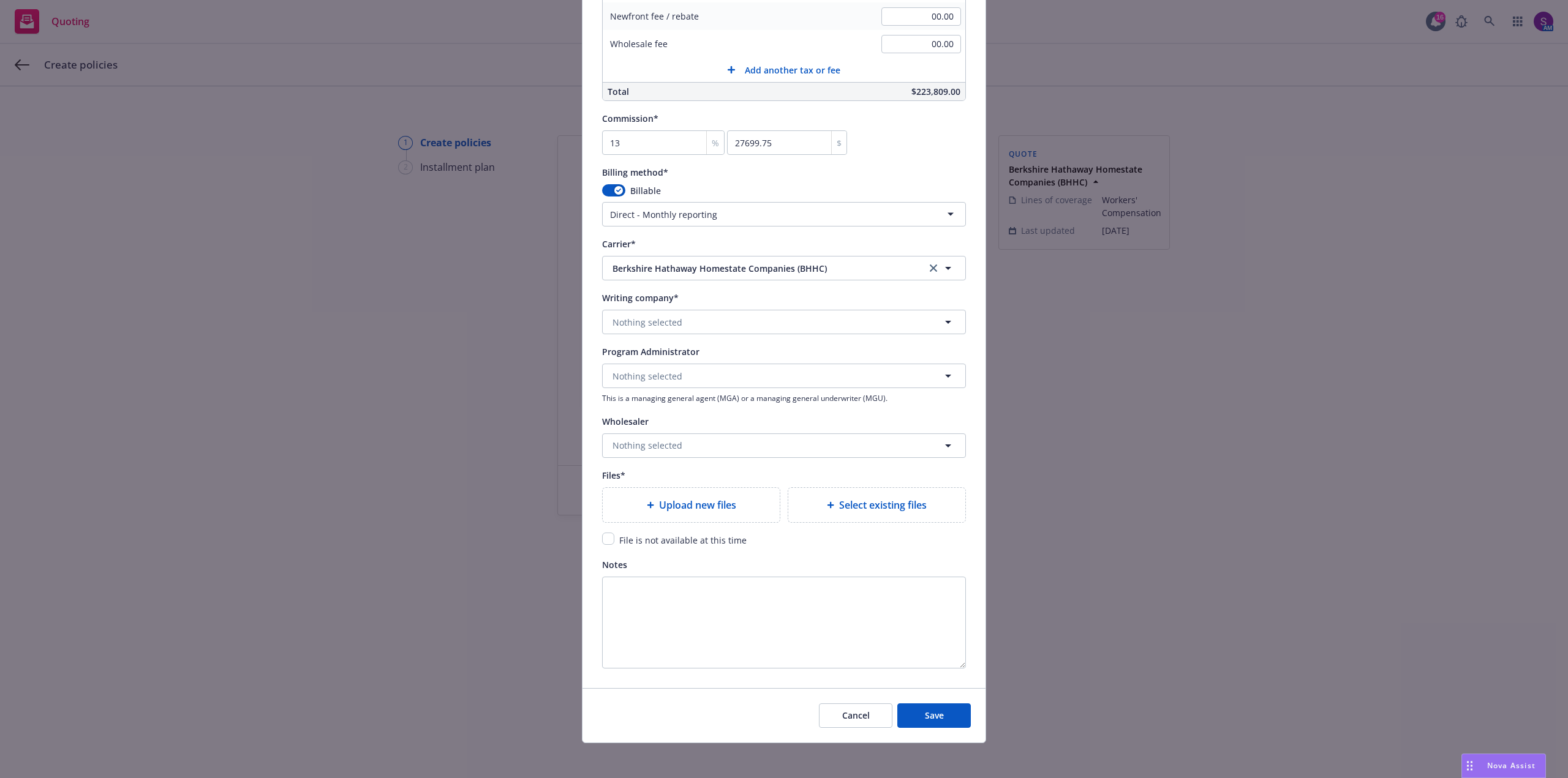
scroll to position [984, 0]
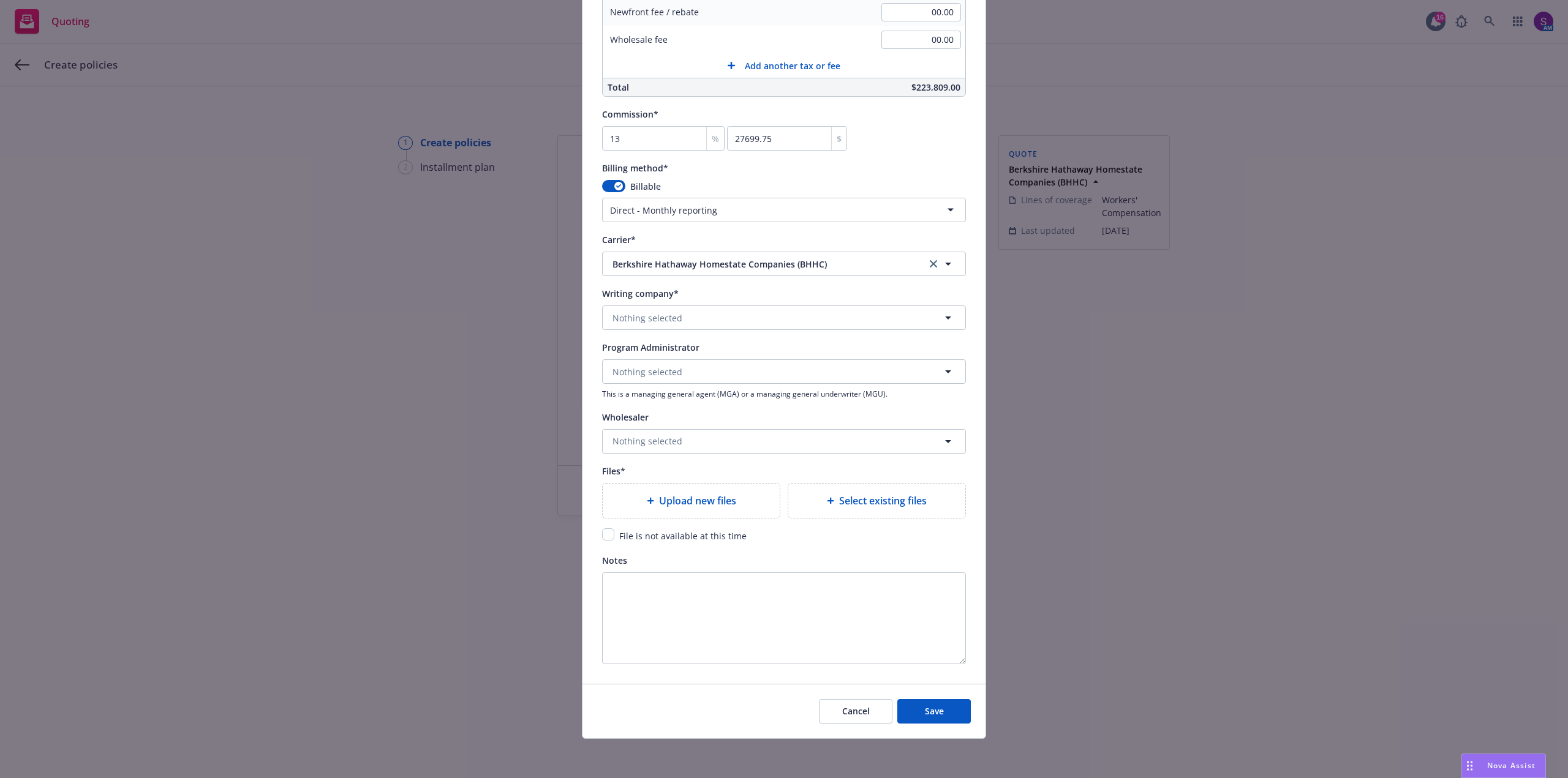
click at [663, 500] on span "Upload new files" at bounding box center [697, 501] width 77 height 14
type textarea "x"
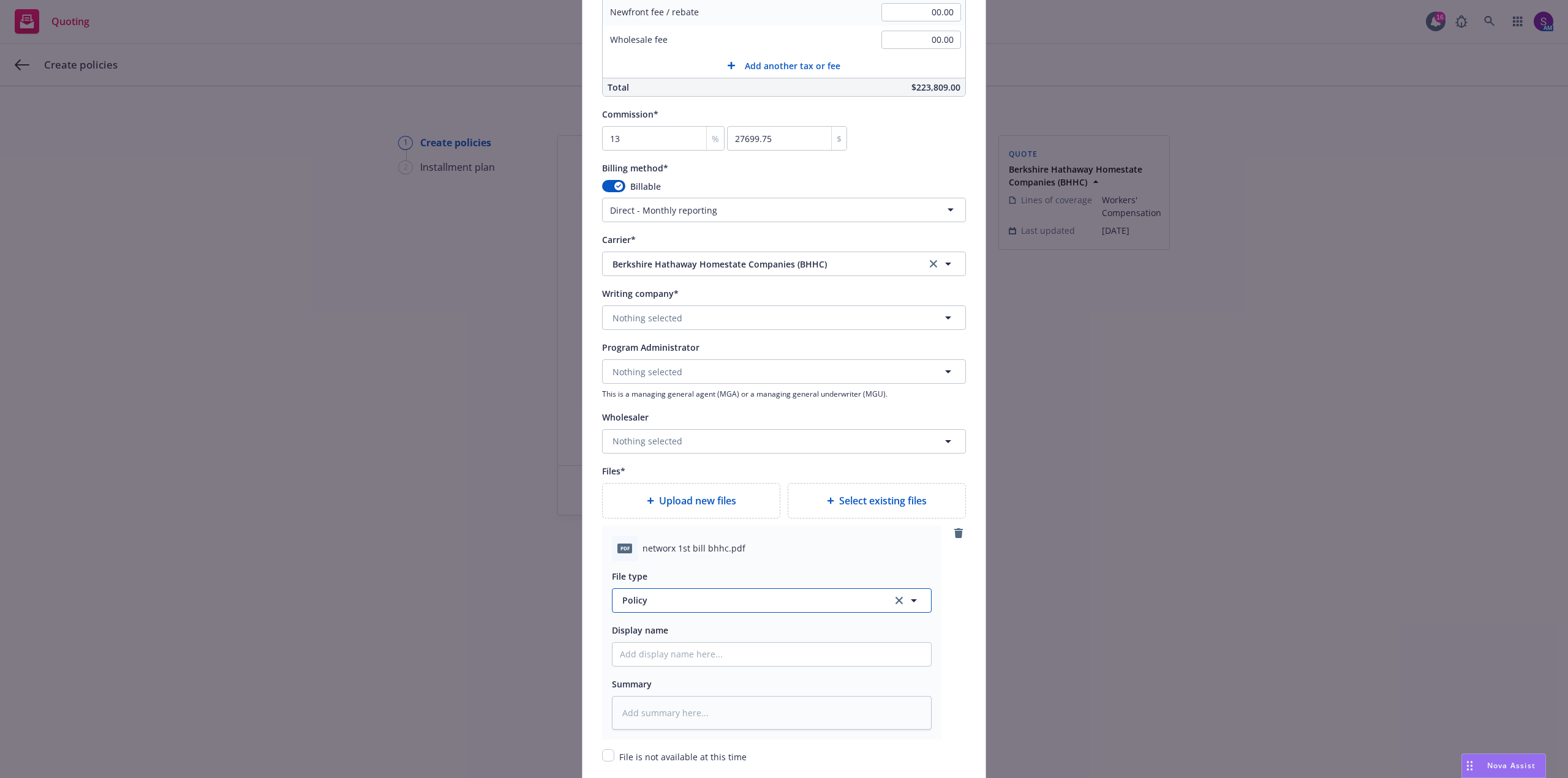
click at [714, 603] on span "Policy" at bounding box center [750, 600] width 256 height 13
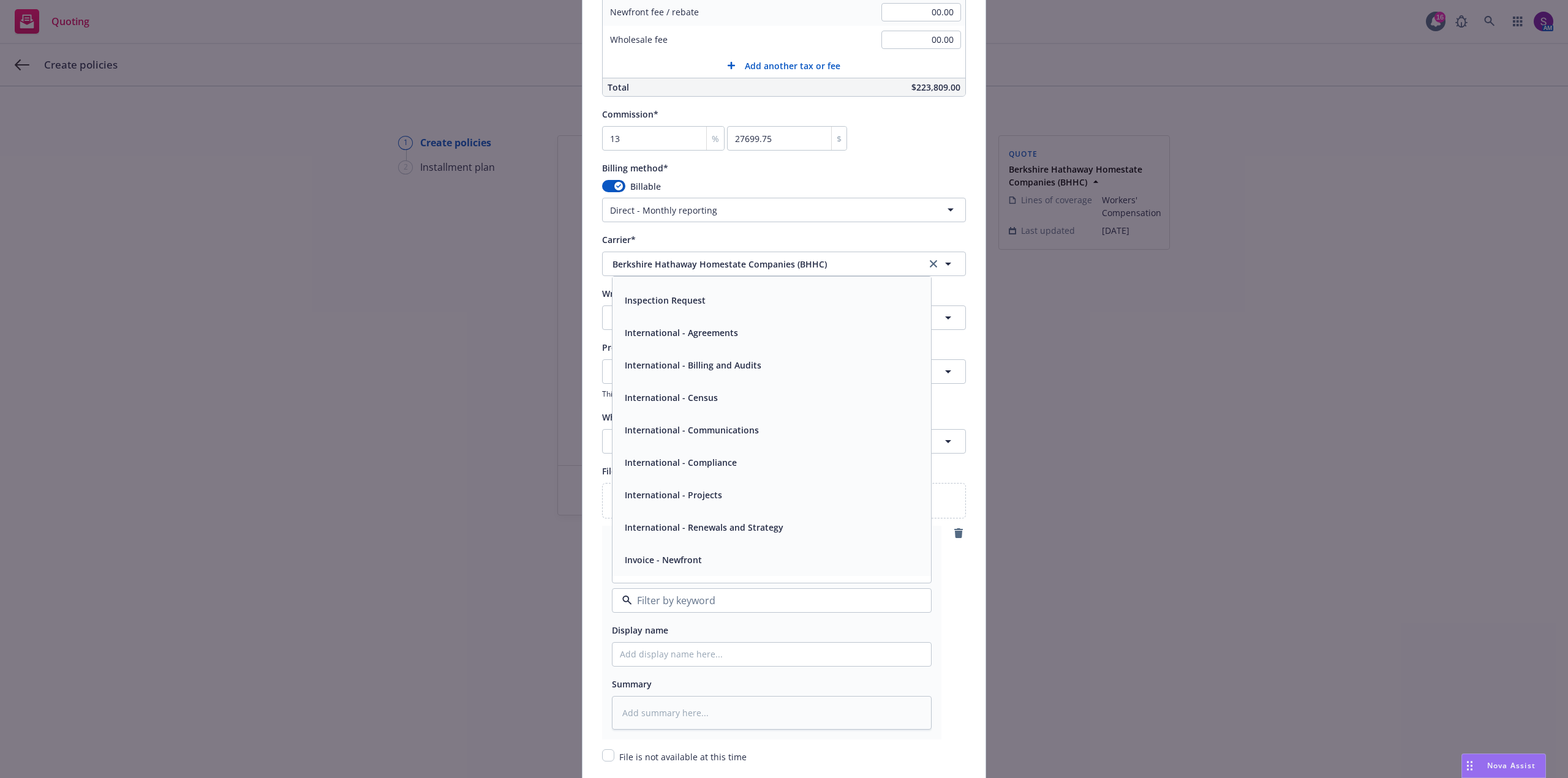
scroll to position [2633, 0]
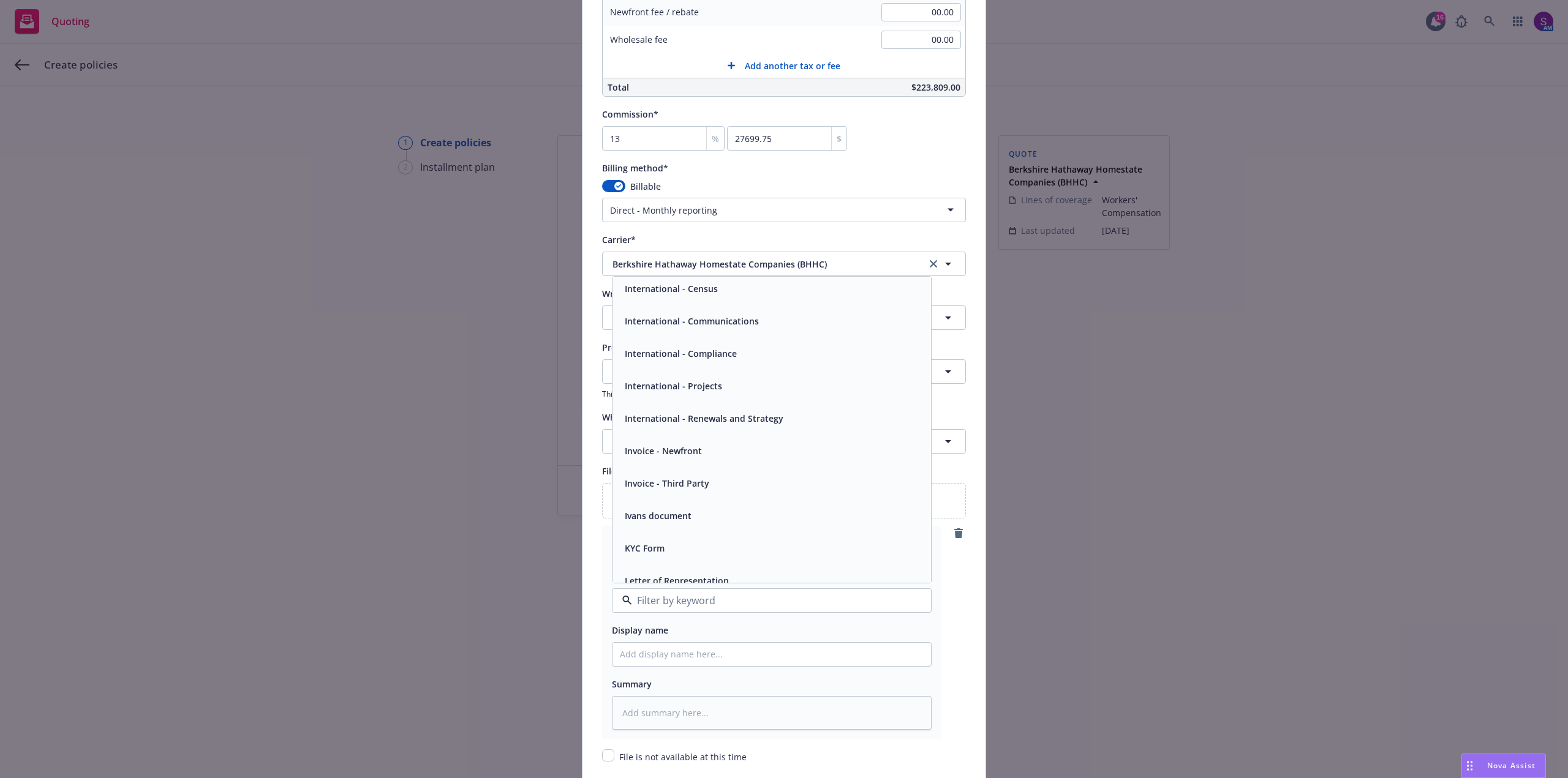
click at [663, 477] on span "Invoice - Third Party" at bounding box center [667, 483] width 84 height 13
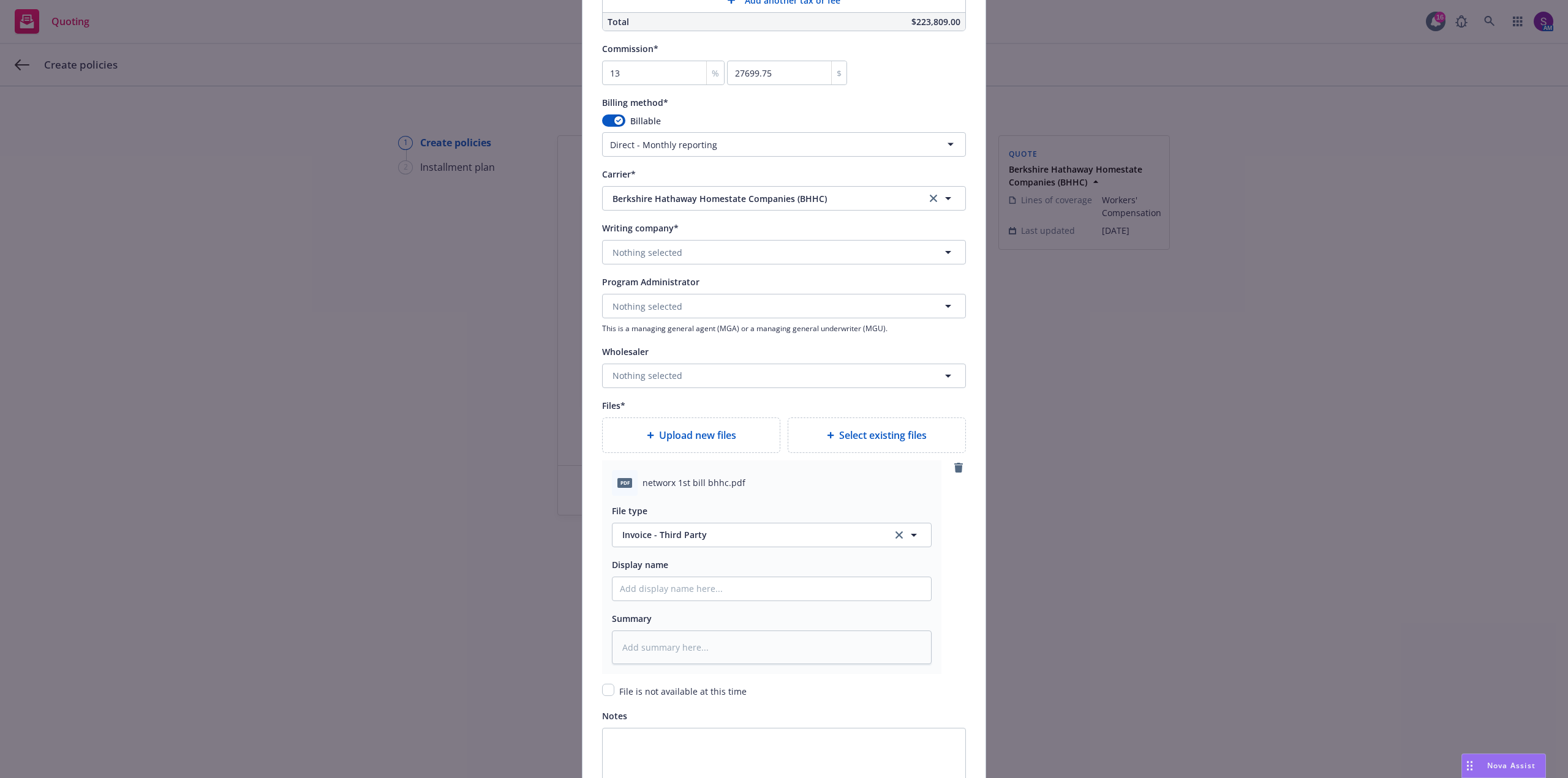
scroll to position [1205, 0]
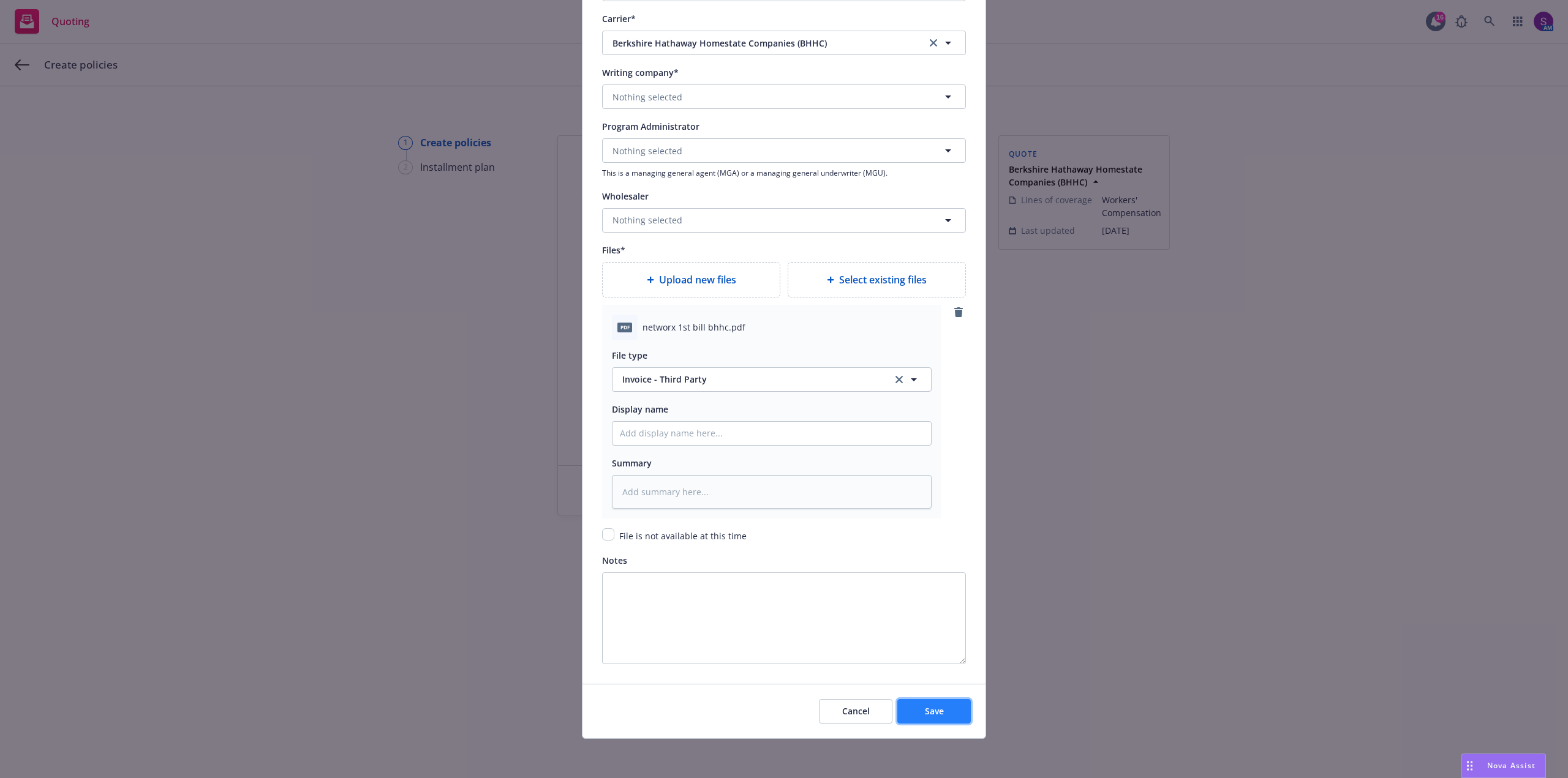
click at [928, 714] on span "Save" at bounding box center [934, 711] width 19 height 12
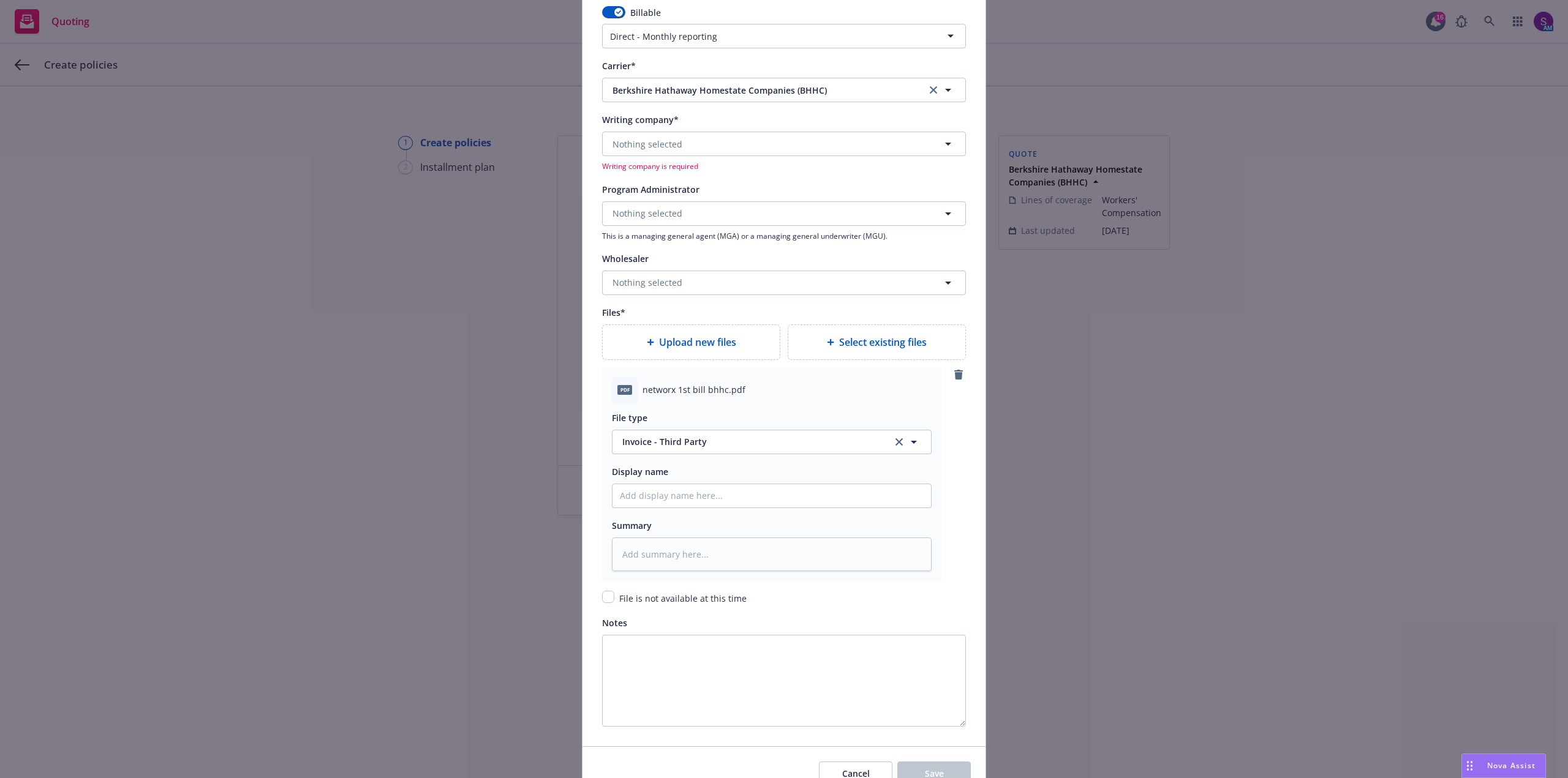
scroll to position [1021, 0]
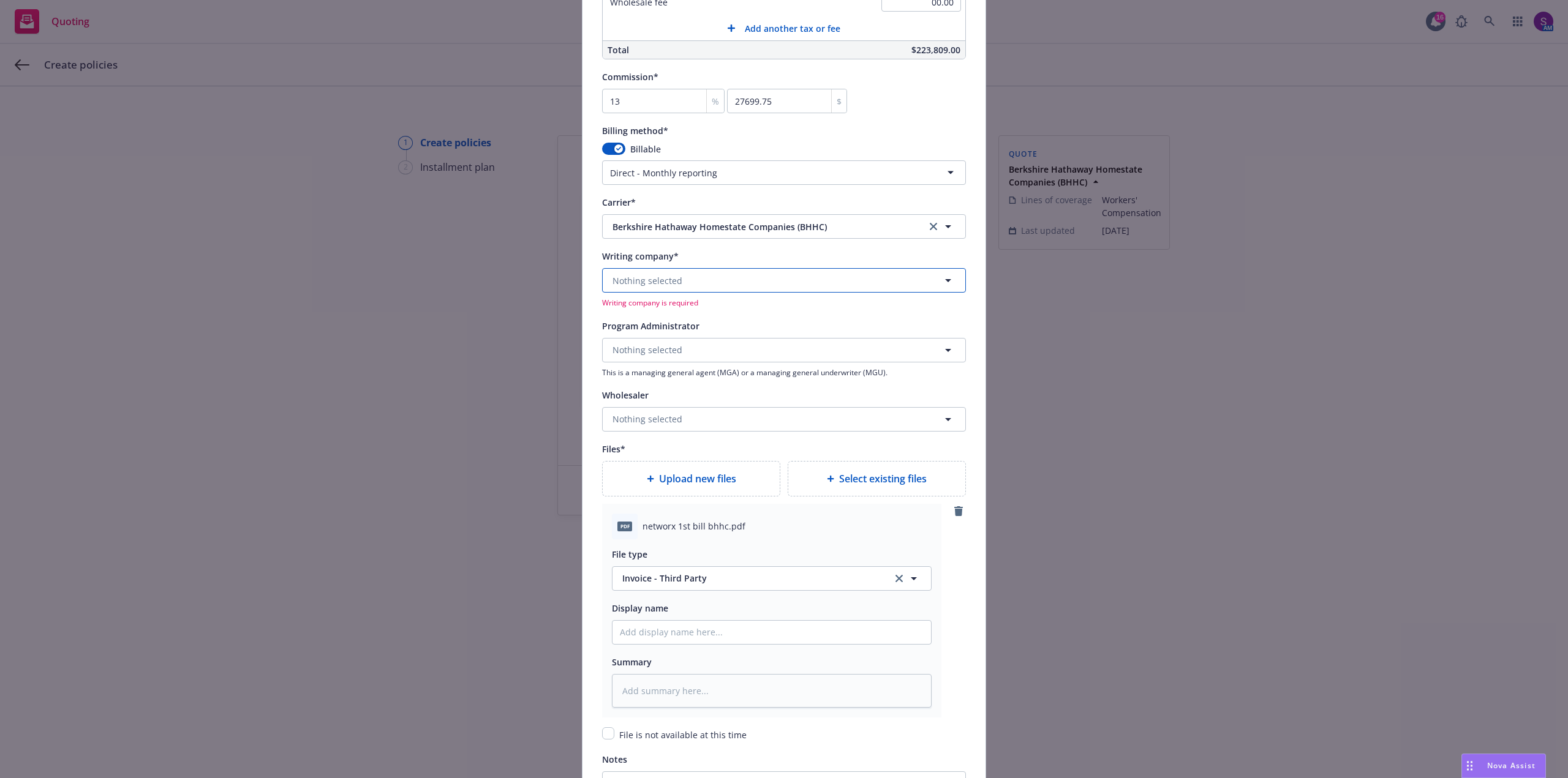
click at [681, 282] on button "Nothing selected" at bounding box center [784, 281] width 364 height 25
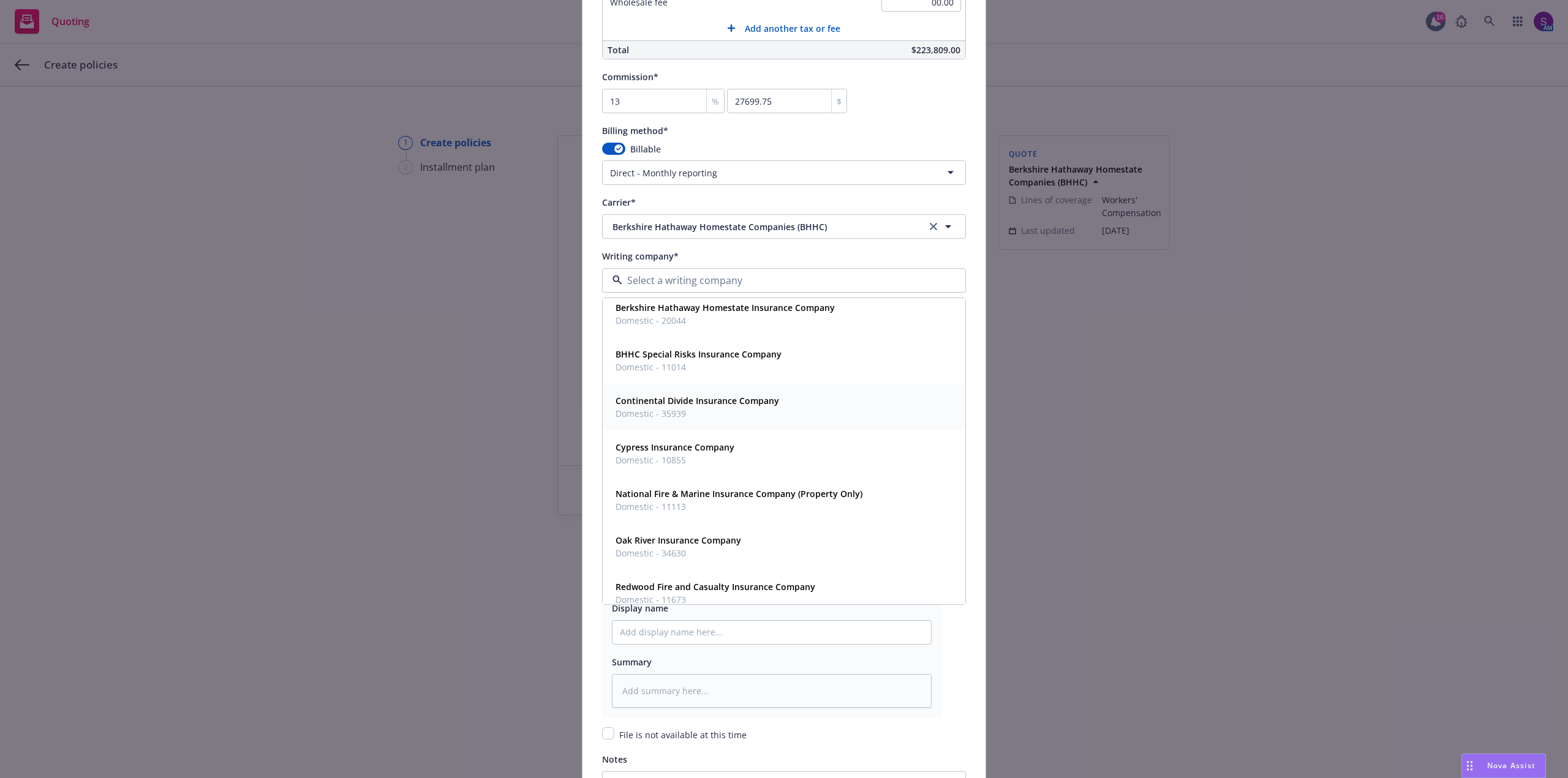
scroll to position [0, 0]
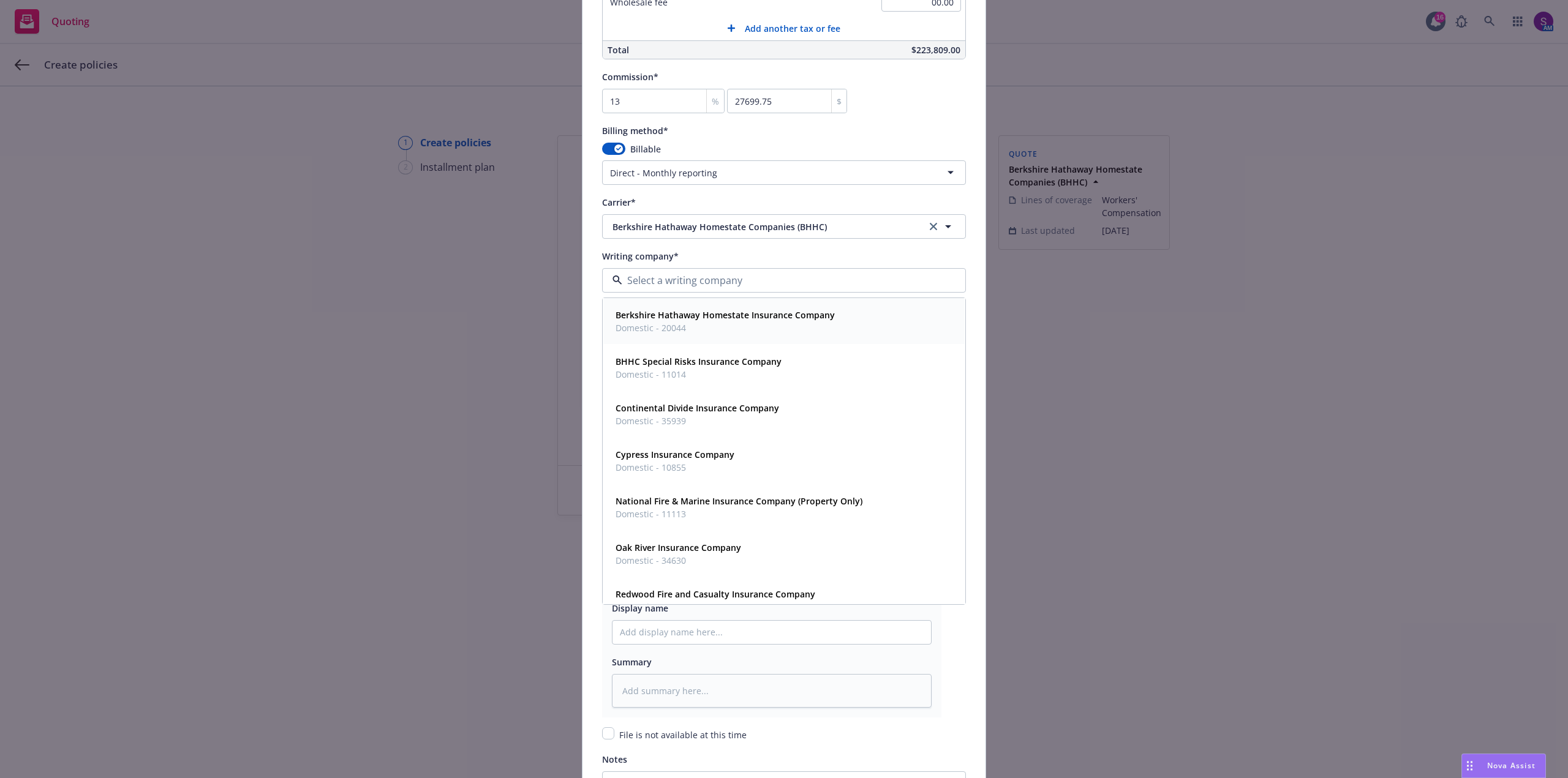
click at [663, 324] on span "Domestic - 20044" at bounding box center [725, 328] width 219 height 13
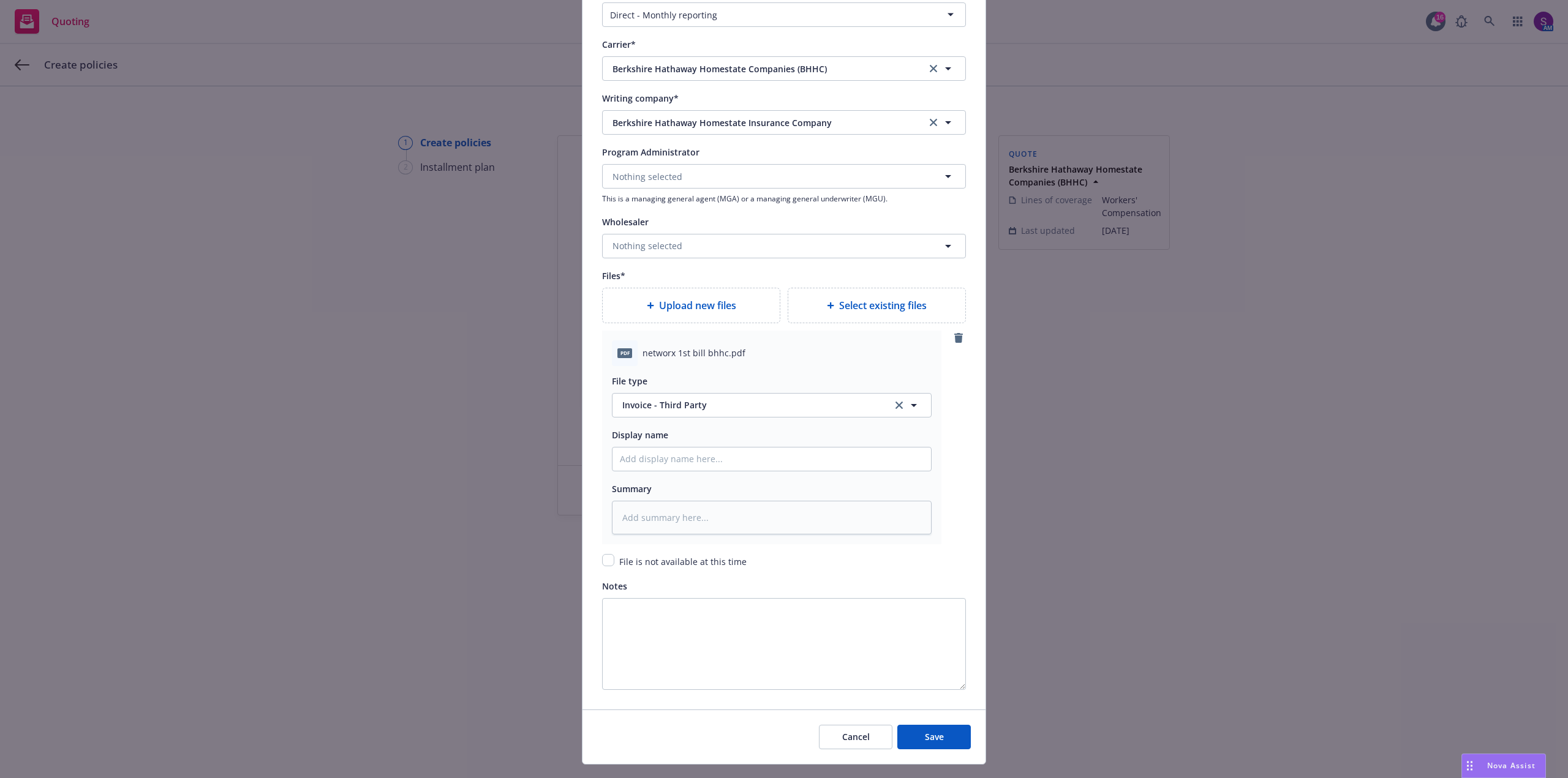
scroll to position [1205, 0]
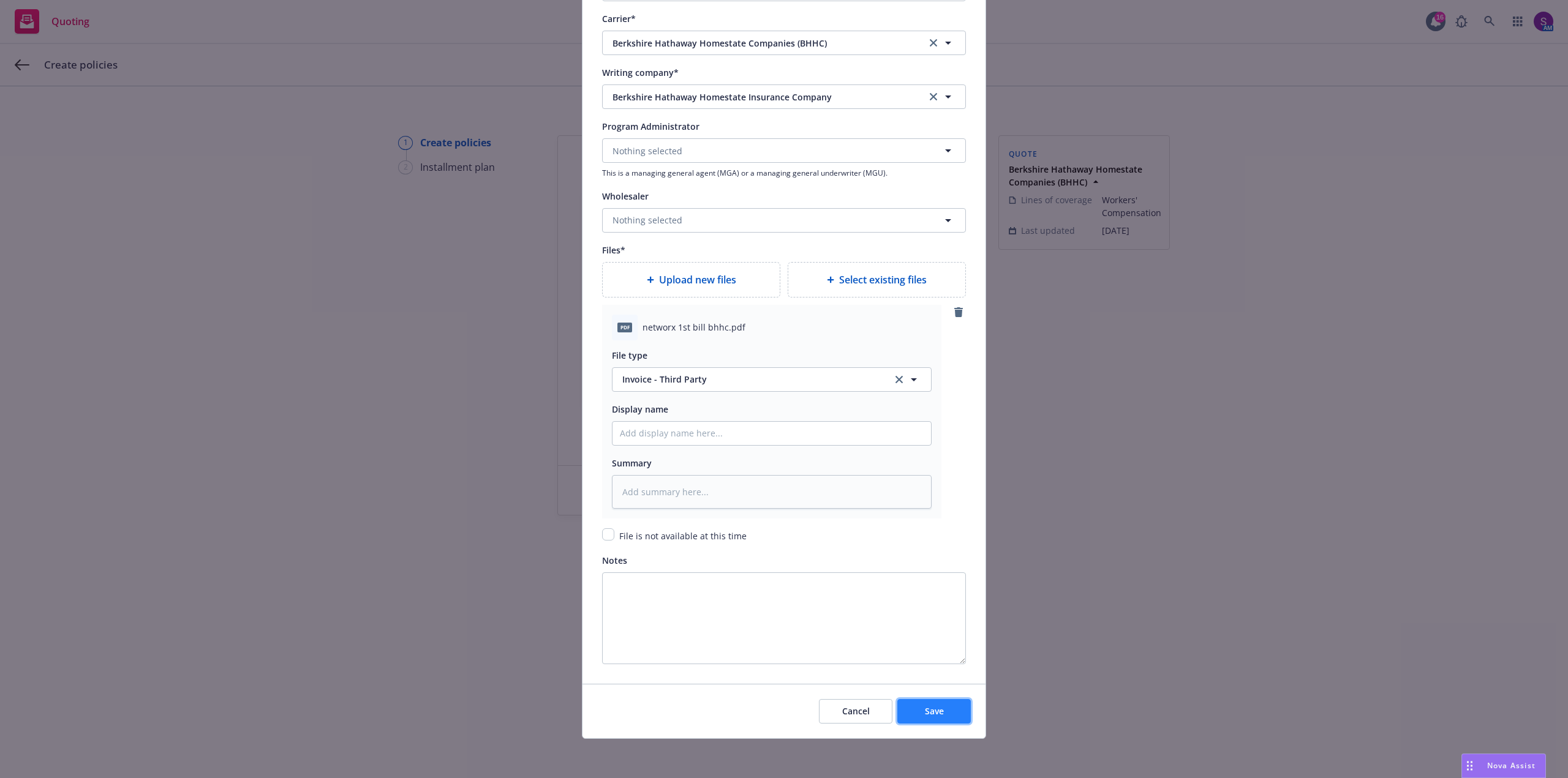
click at [936, 713] on span "Save" at bounding box center [934, 711] width 19 height 12
type textarea "x"
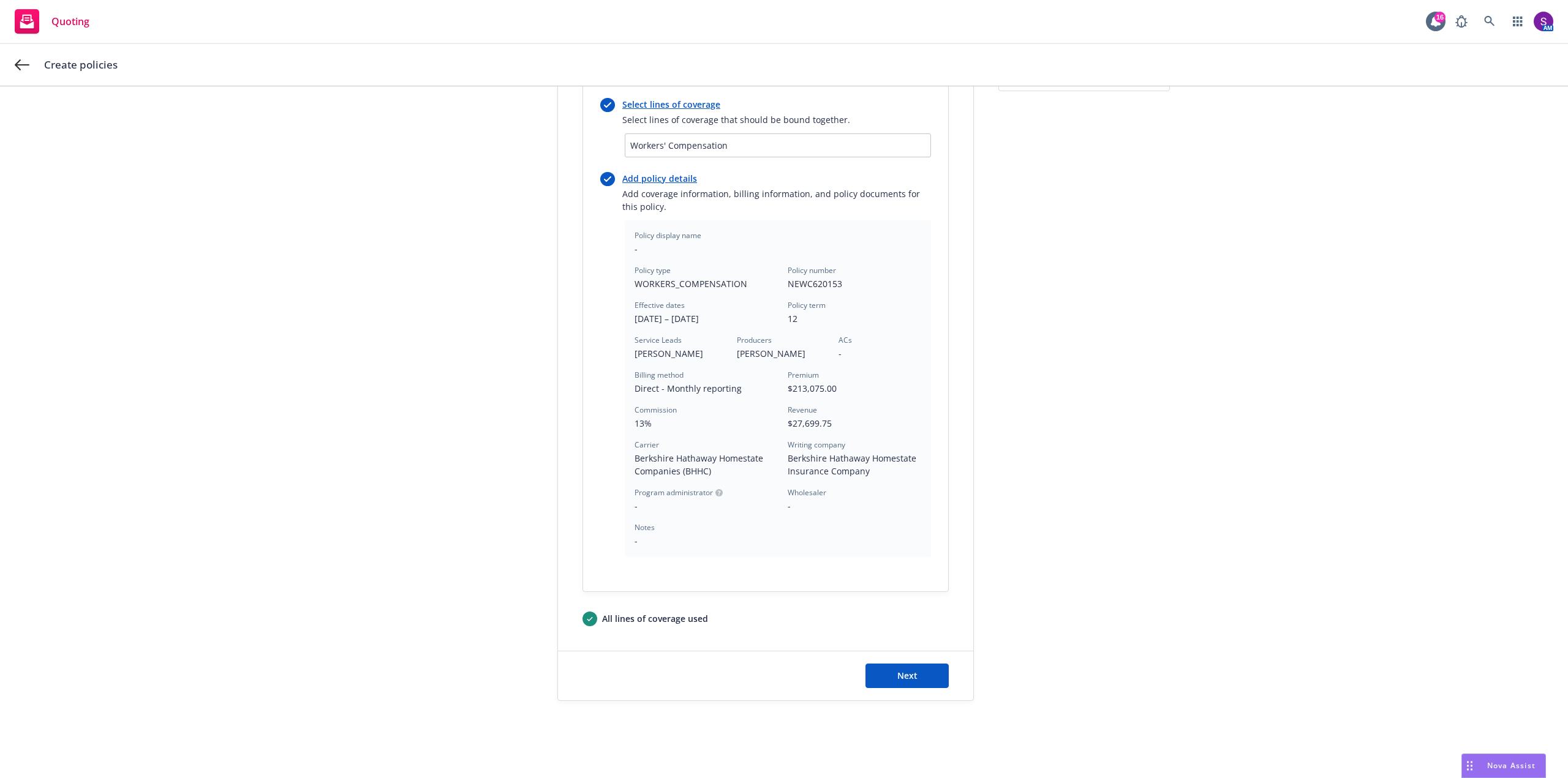
scroll to position [160, 0]
click at [920, 670] on button "Next" at bounding box center [907, 675] width 83 height 25
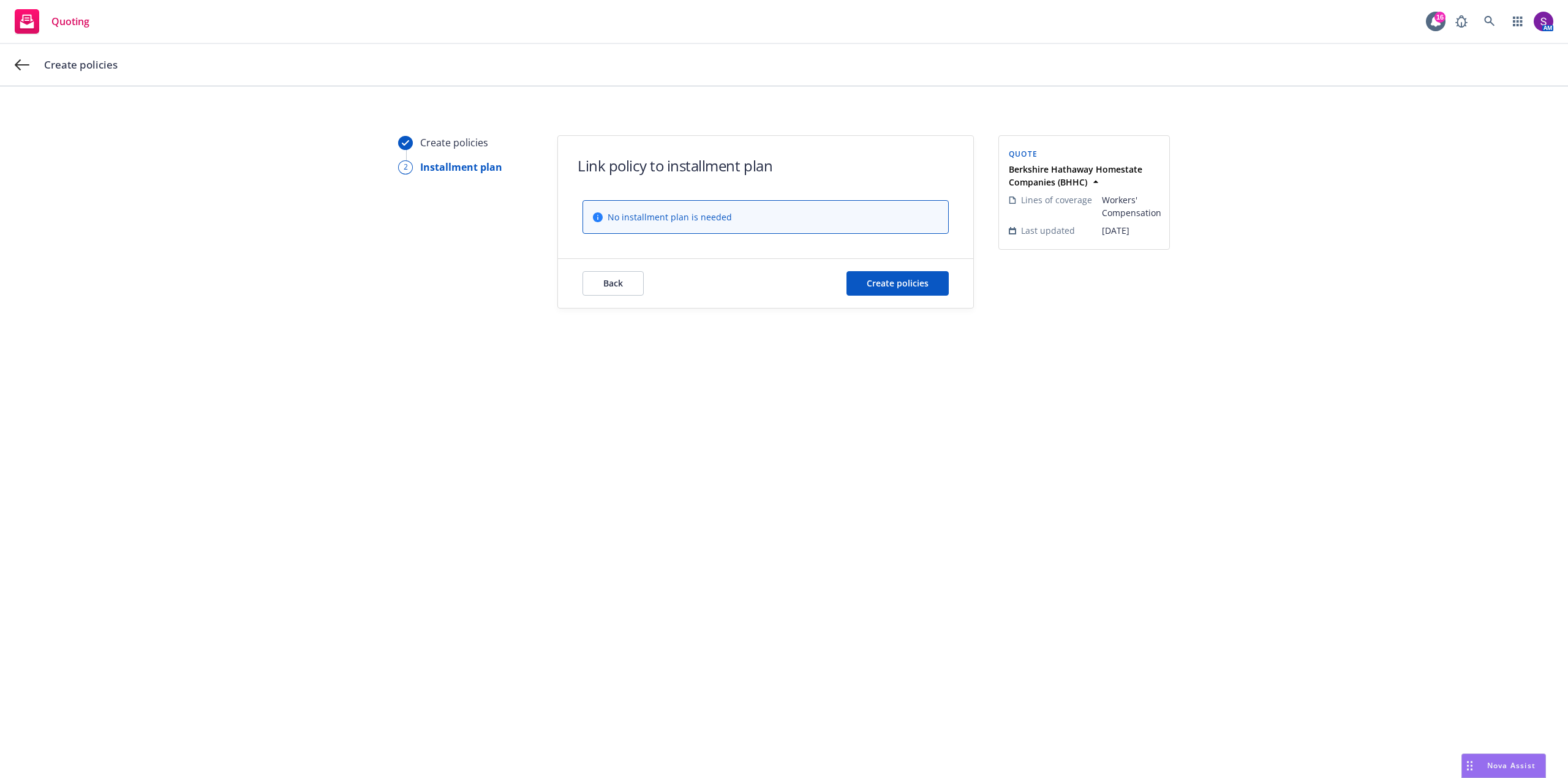
scroll to position [0, 0]
click at [893, 284] on span "Create policies" at bounding box center [898, 283] width 62 height 12
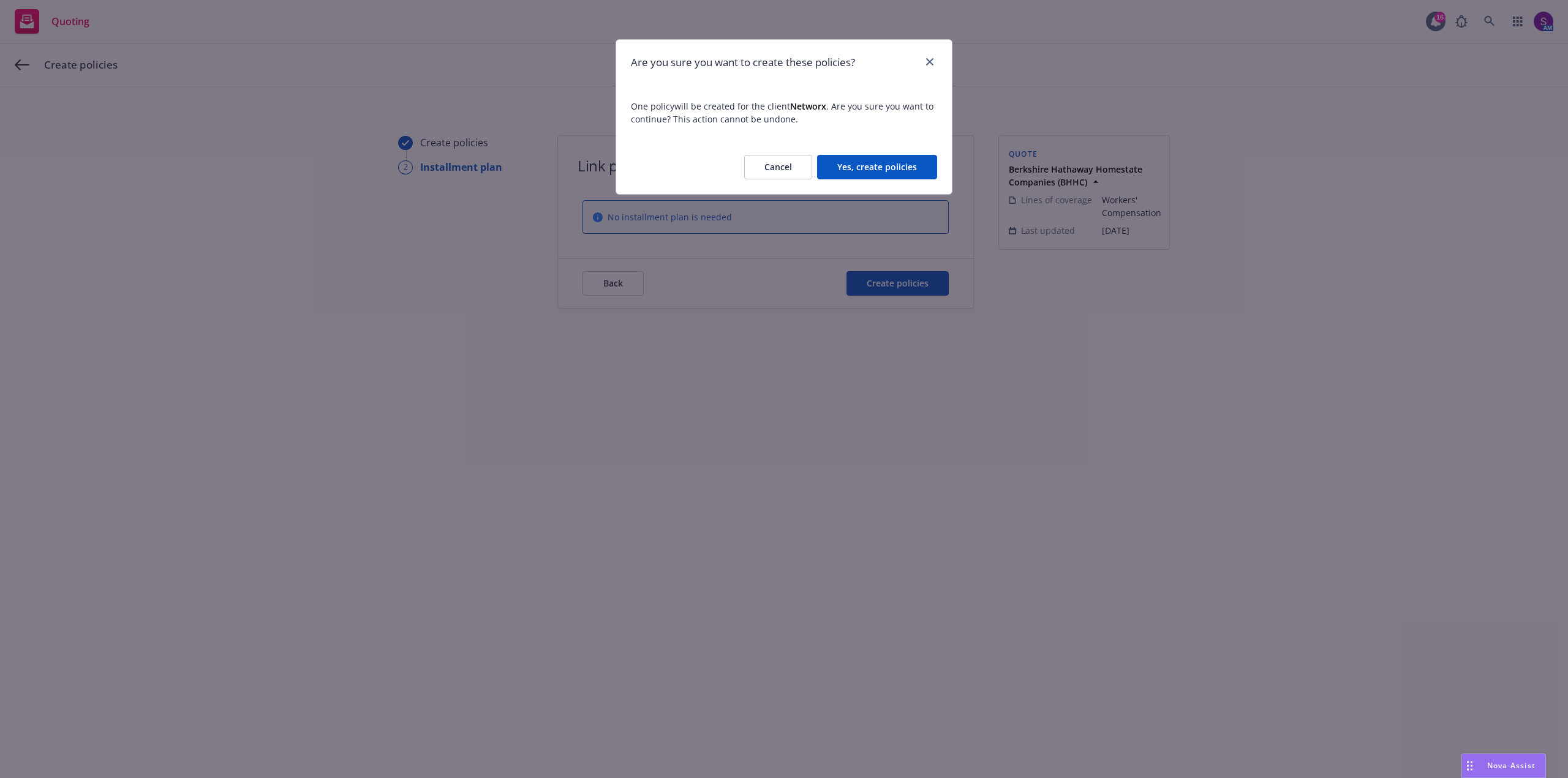
click at [870, 163] on button "Yes, create policies" at bounding box center [876, 168] width 120 height 25
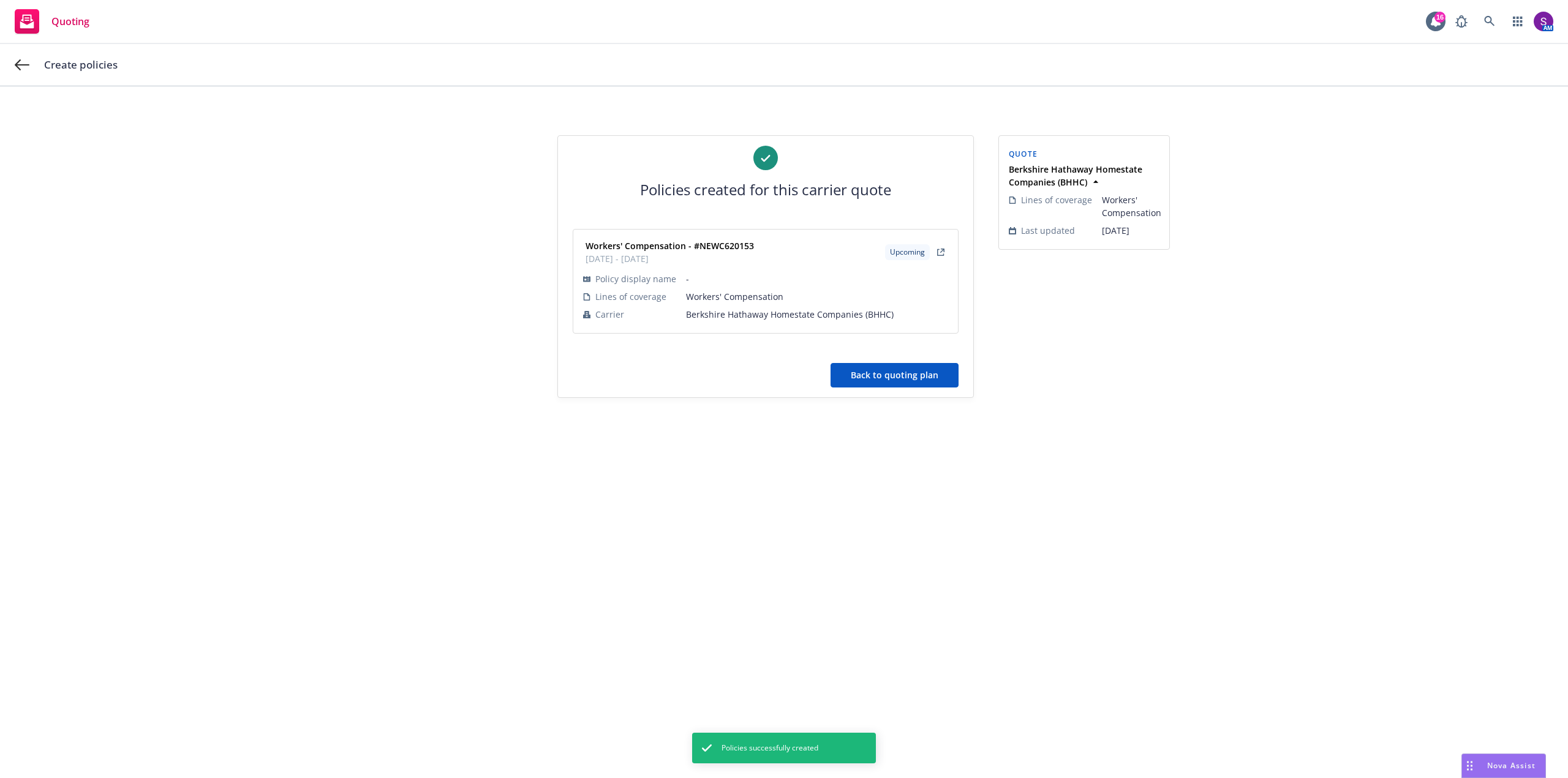
click at [888, 376] on button "Back to quoting plan" at bounding box center [894, 376] width 128 height 25
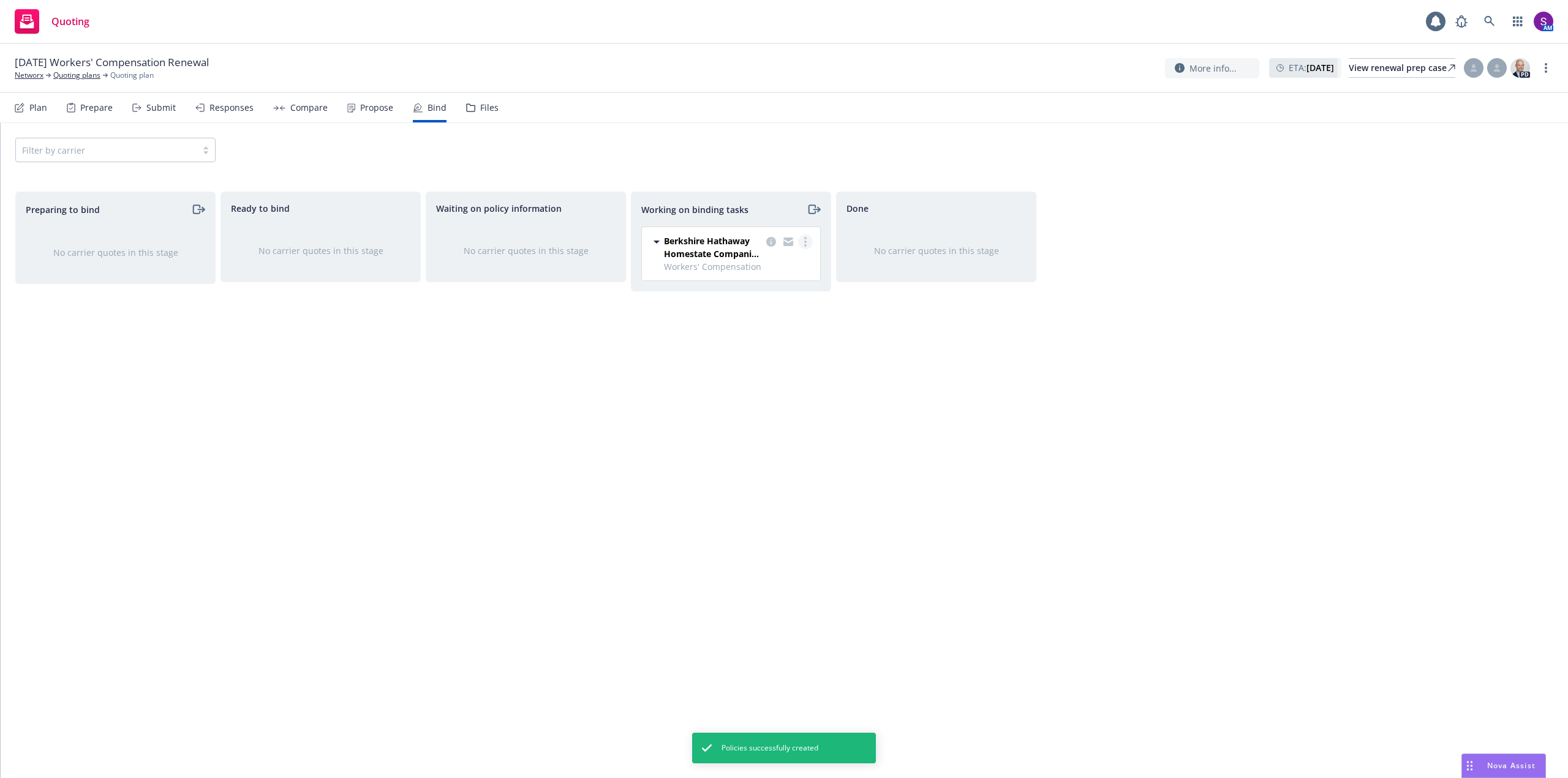
click at [808, 241] on link "more" at bounding box center [805, 242] width 14 height 14
click at [775, 290] on span "Move to done" at bounding box center [744, 291] width 85 height 12
click at [298, 111] on div "Compare" at bounding box center [309, 108] width 37 height 10
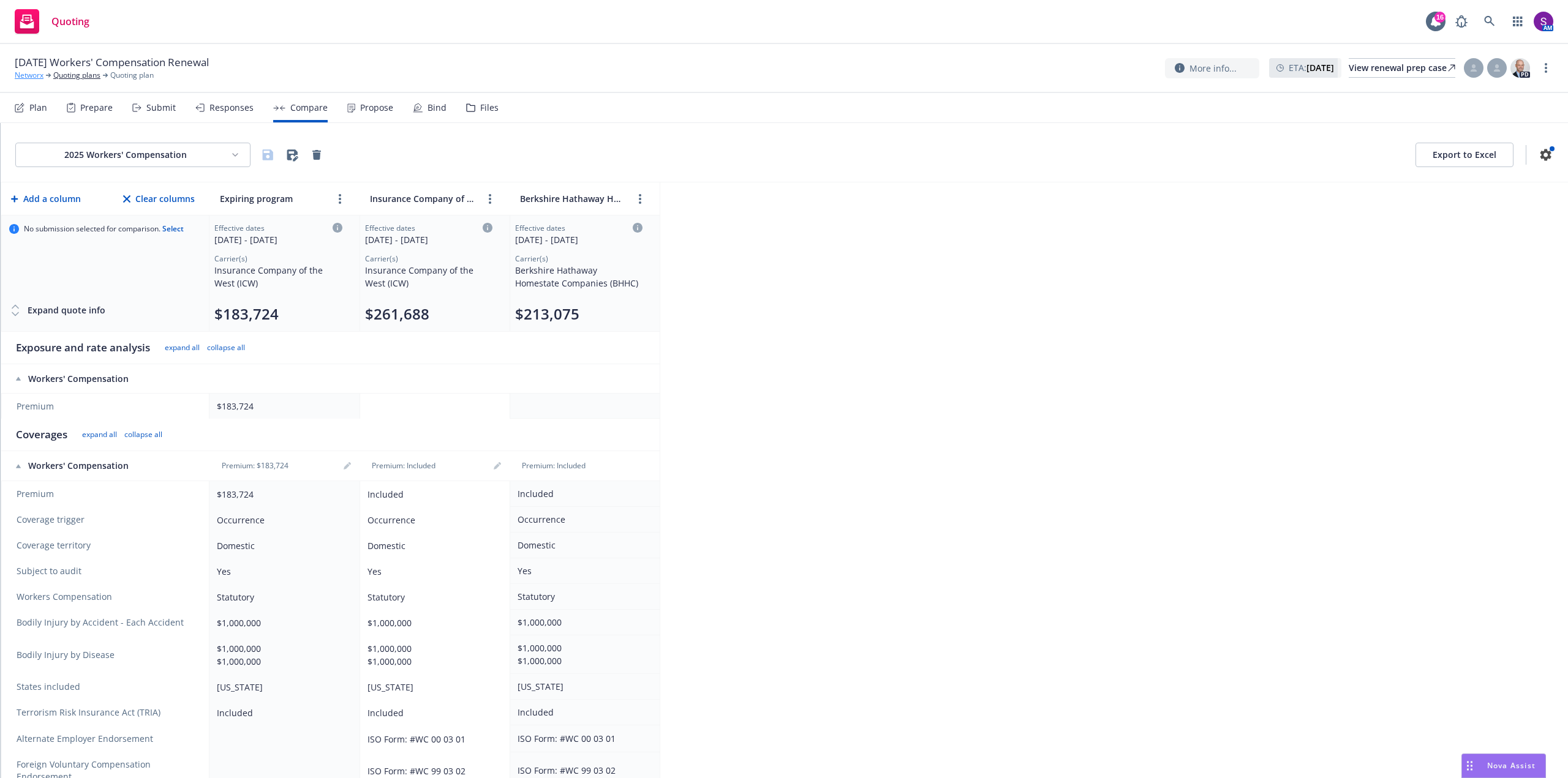
click at [36, 76] on link "Networx" at bounding box center [29, 76] width 29 height 11
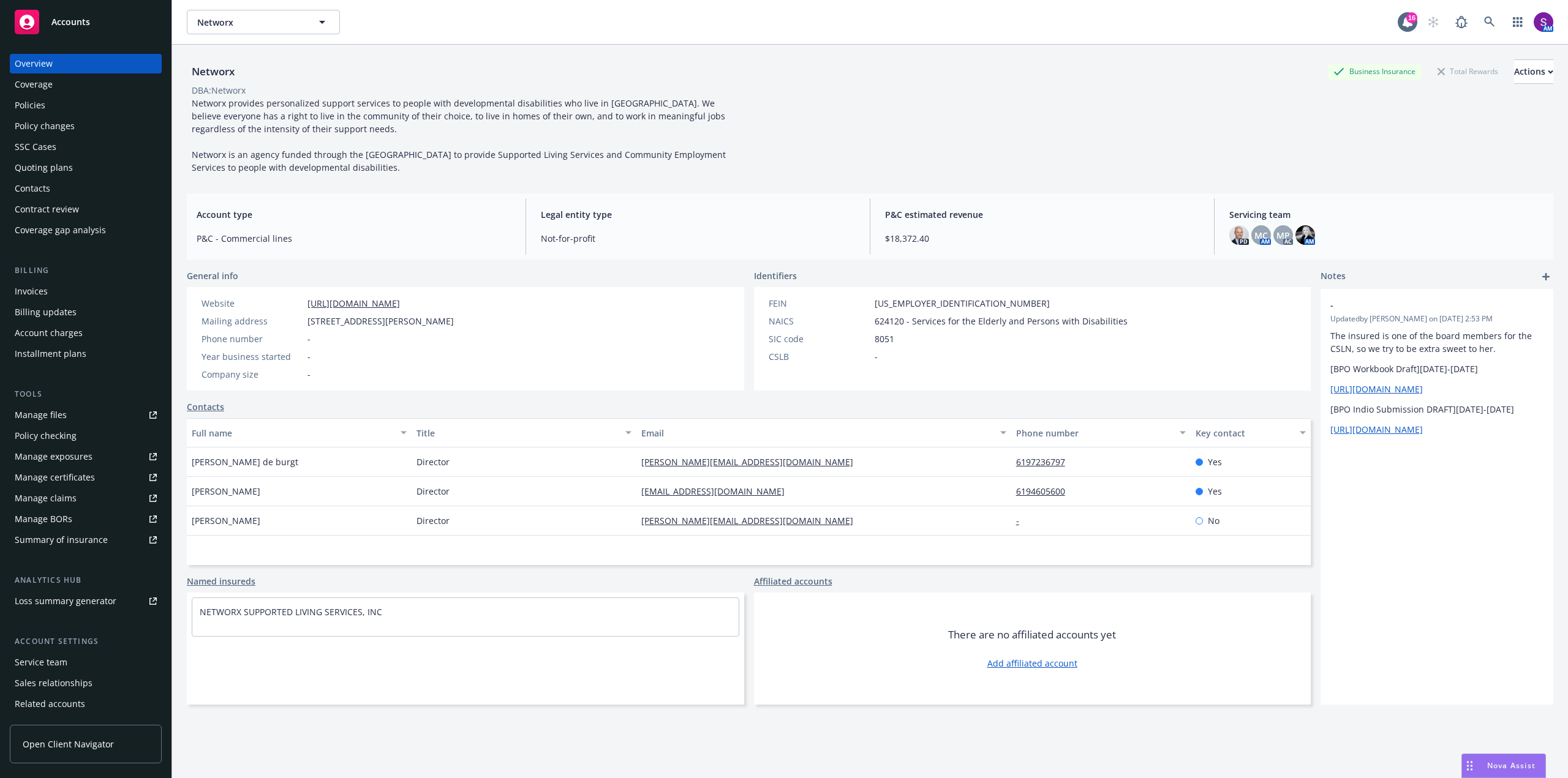
click at [54, 102] on div "Policies" at bounding box center [85, 105] width 142 height 20
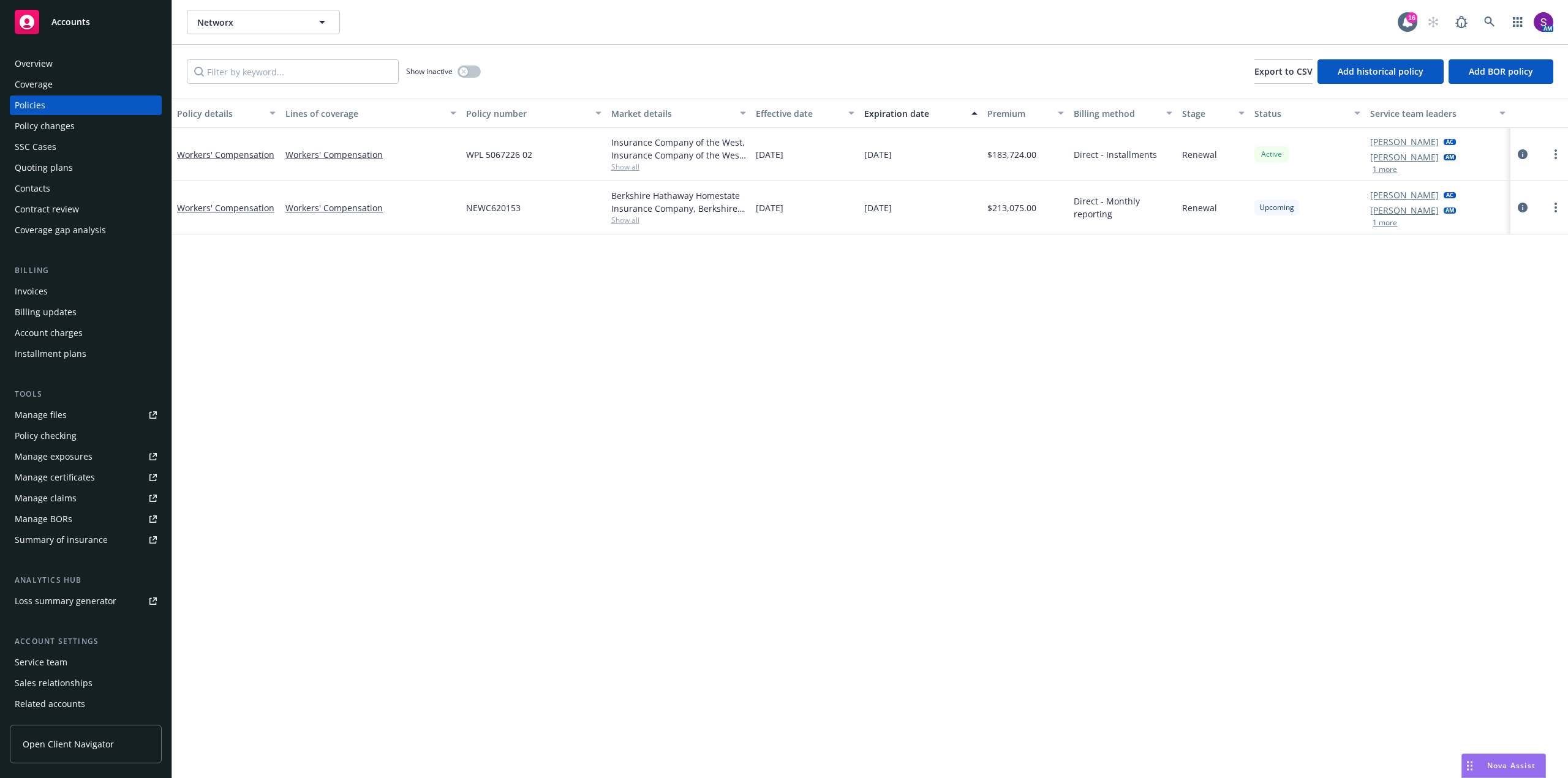
click at [57, 69] on div "Overview" at bounding box center [85, 63] width 142 height 20
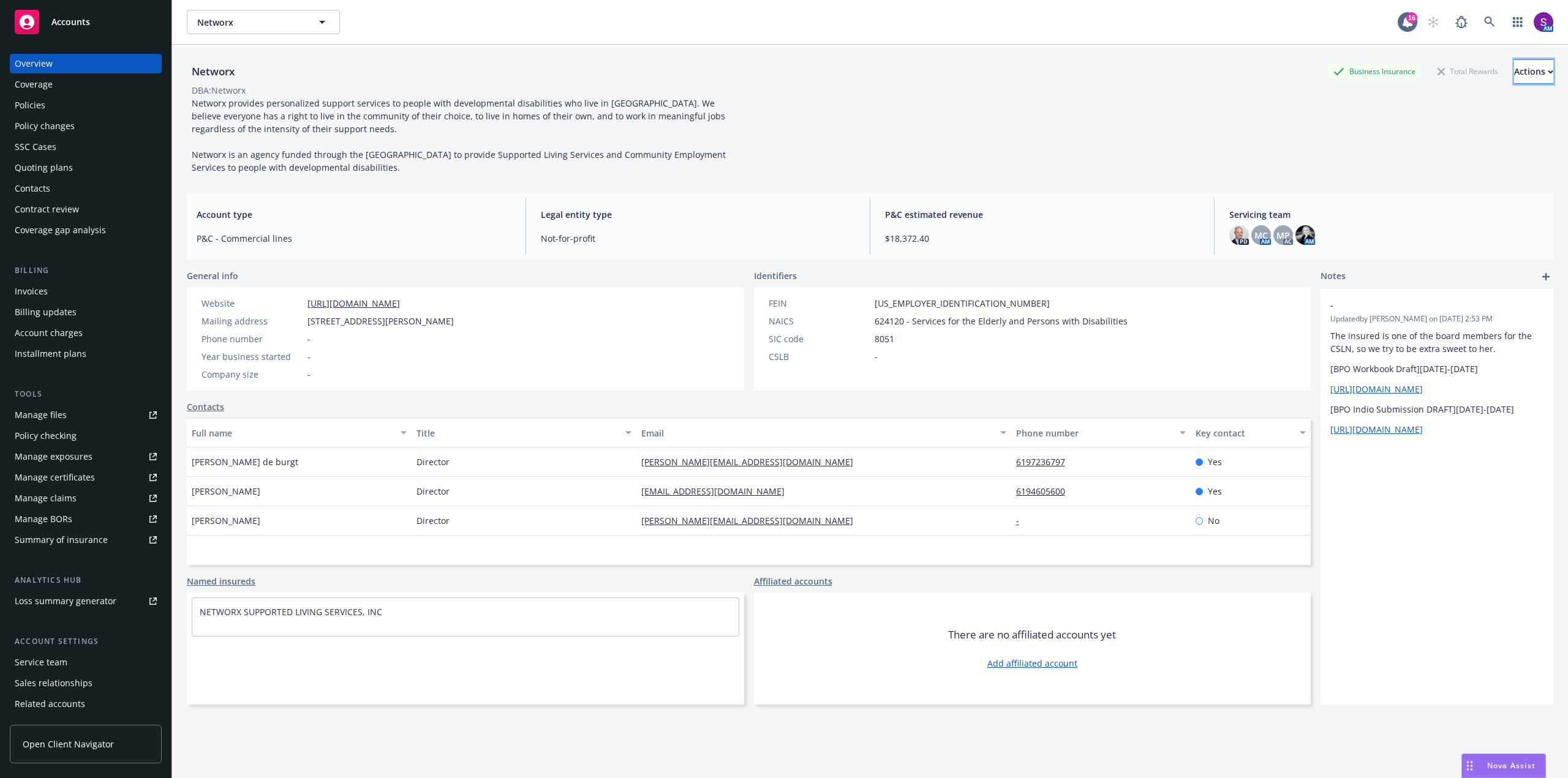
click at [1515, 74] on div "Actions" at bounding box center [1533, 71] width 39 height 23
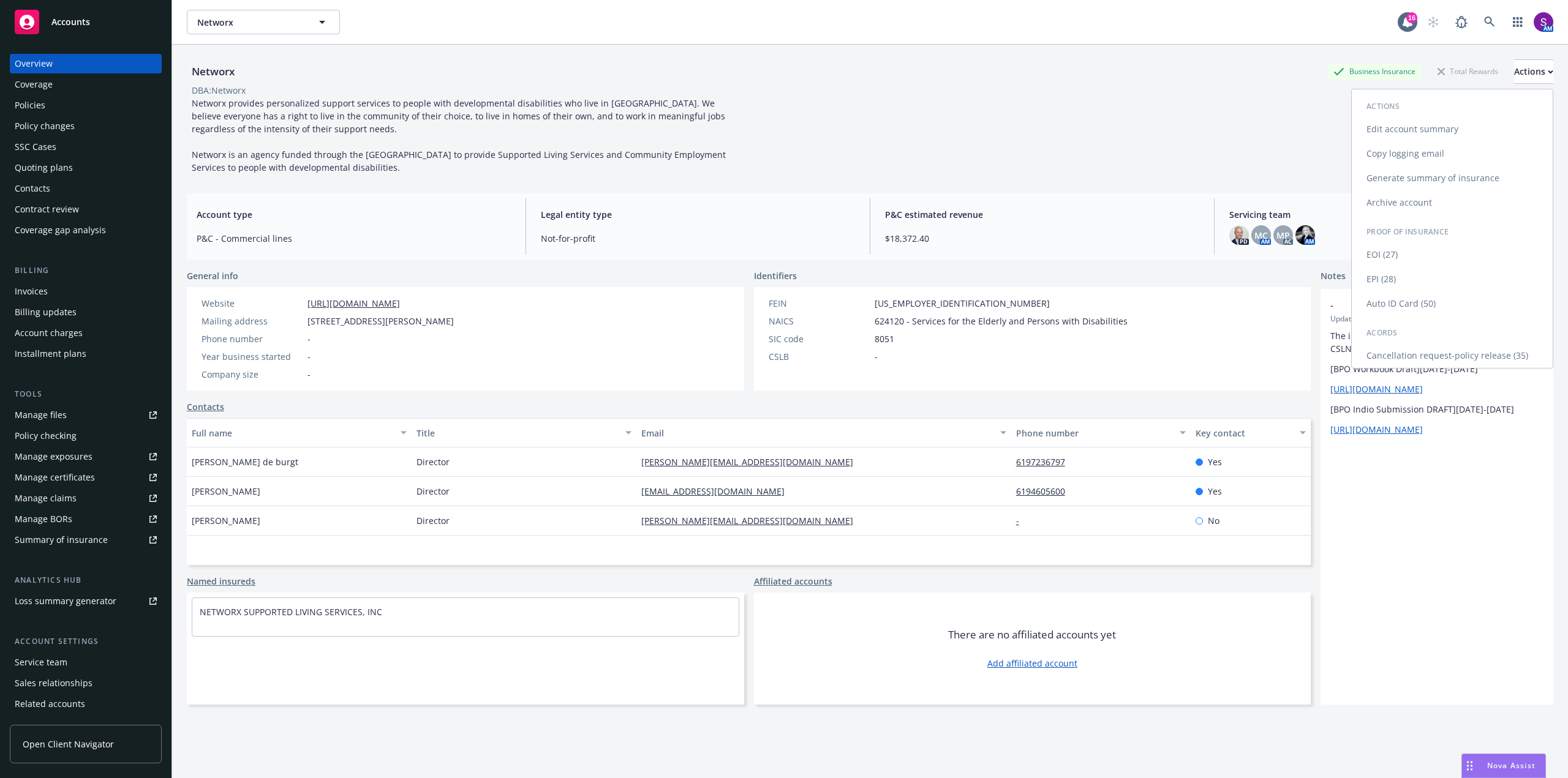
click at [1401, 155] on link "Copy logging email" at bounding box center [1452, 154] width 201 height 25
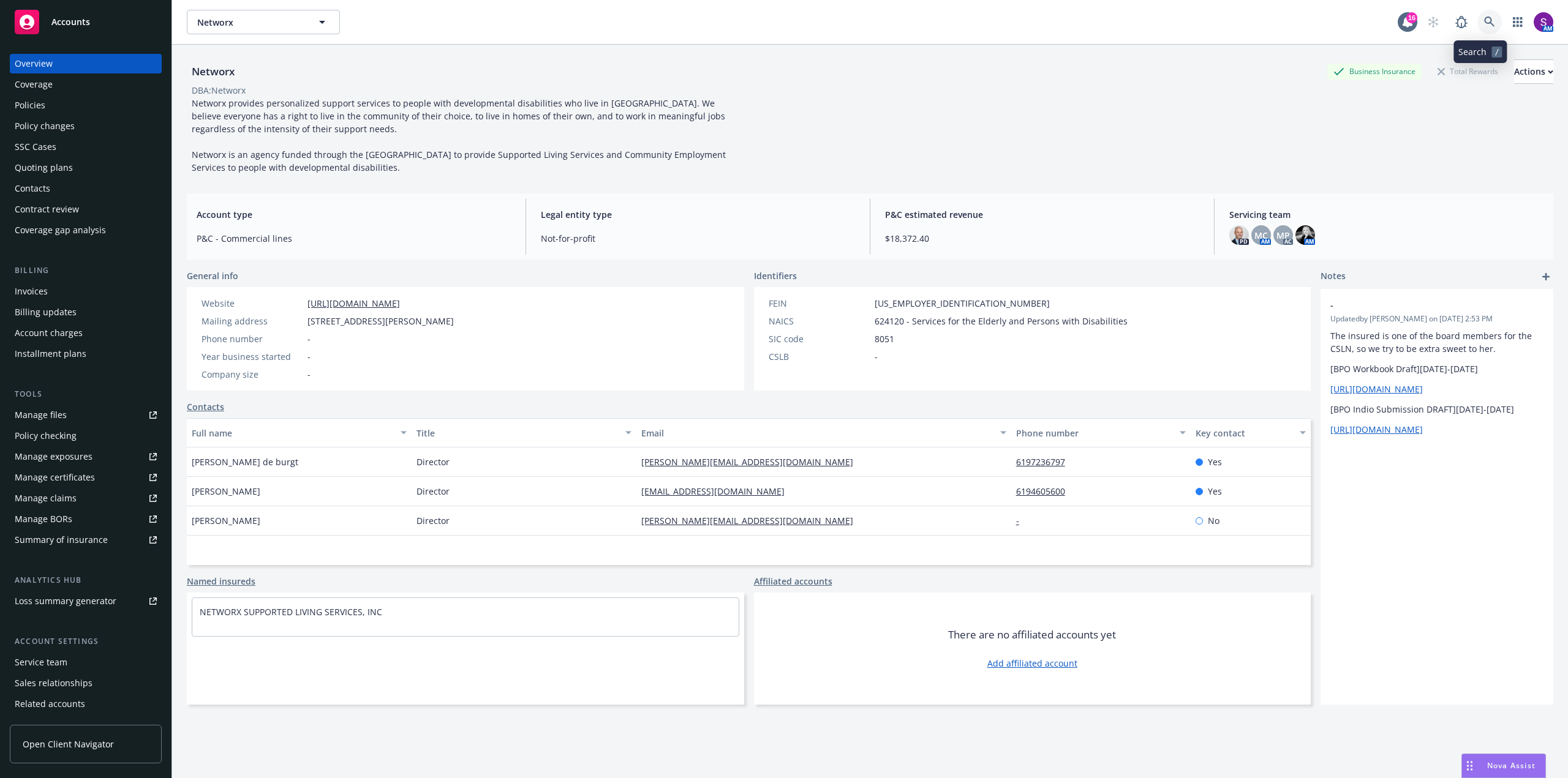
click at [1484, 20] on icon at bounding box center [1490, 22] width 11 height 11
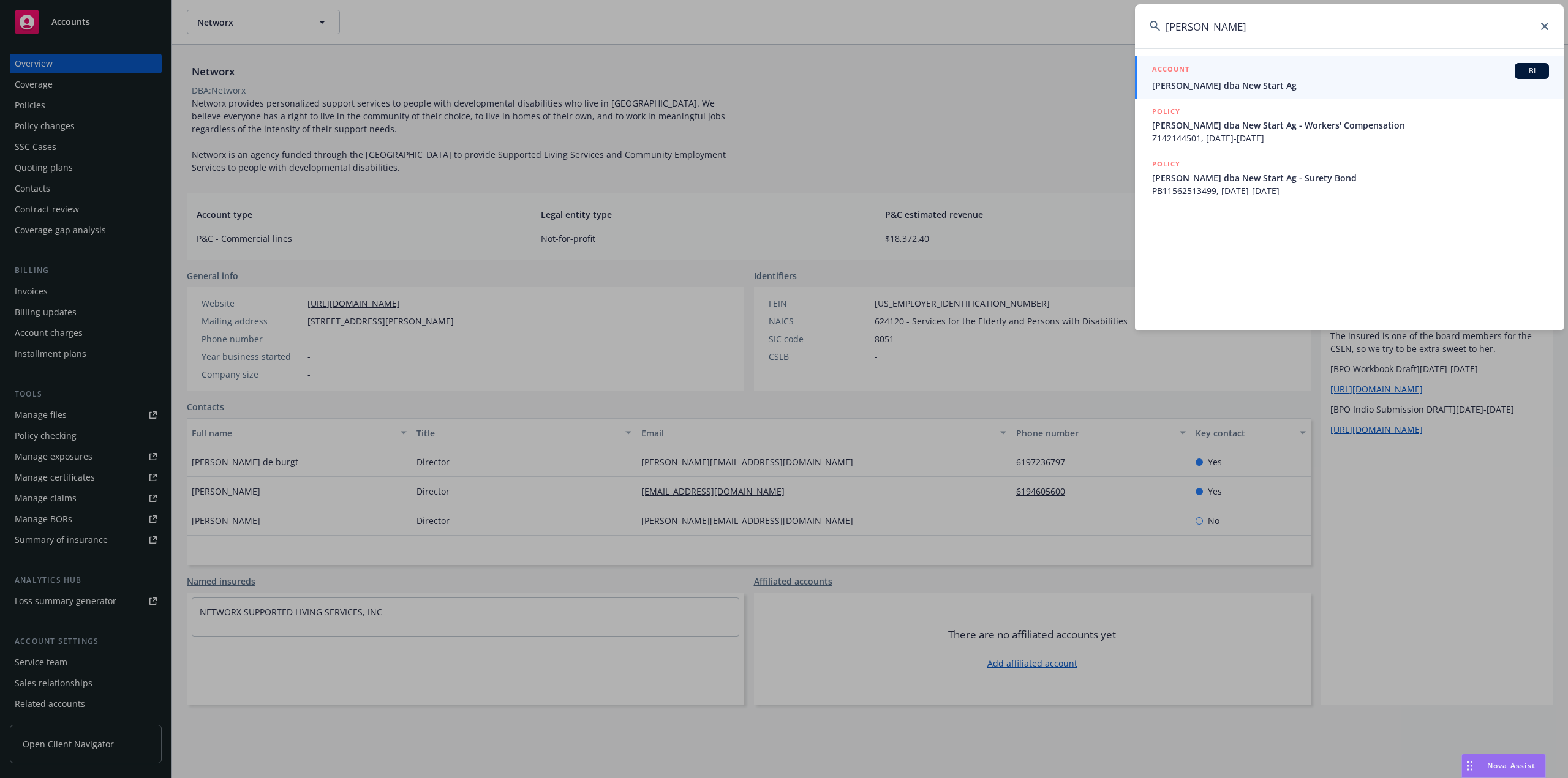
type input "brandon cherry"
click at [1250, 80] on span "Brandon Richard Cherry dba New Start Ag" at bounding box center [1350, 85] width 397 height 13
